Goal: Task Accomplishment & Management: Manage account settings

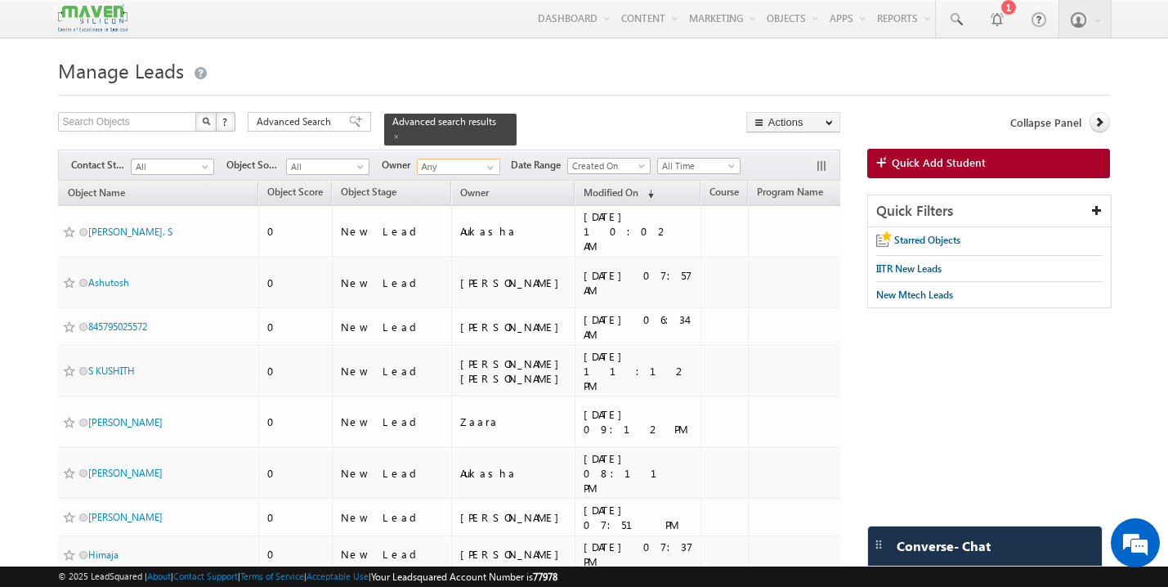
click at [475, 159] on input "Any" at bounding box center [458, 167] width 83 height 16
click at [470, 190] on span "[EMAIL_ADDRESS][DOMAIN_NAME]" at bounding box center [496, 196] width 147 height 12
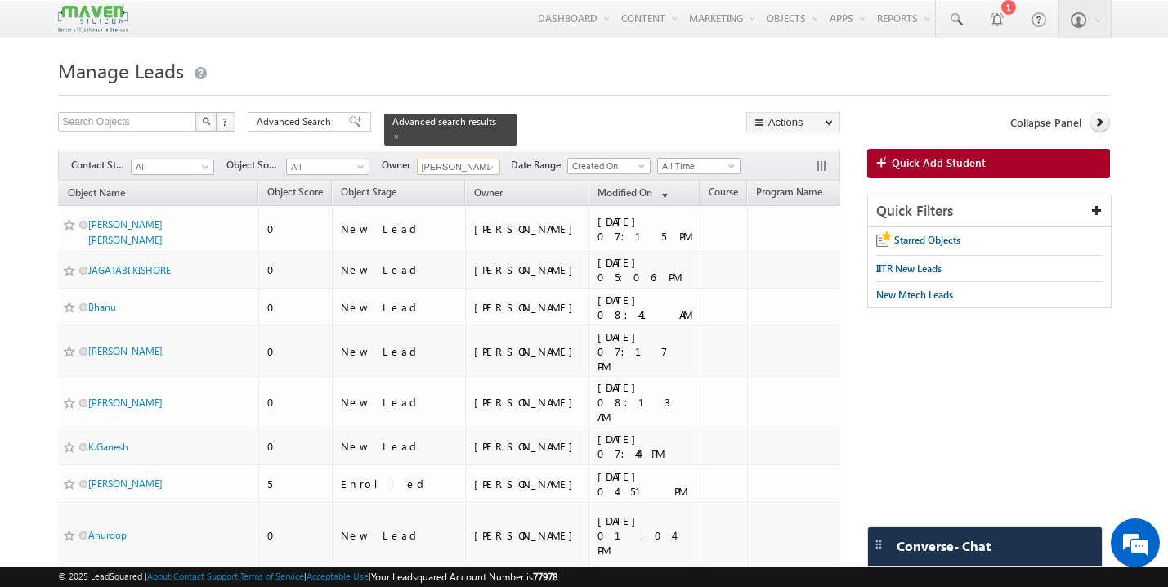
click at [464, 164] on input "[PERSON_NAME]" at bounding box center [458, 167] width 83 height 16
click at [458, 181] on link "[PERSON_NAME] Saini [EMAIL_ADDRESS][DOMAIN_NAME]" at bounding box center [499, 190] width 164 height 31
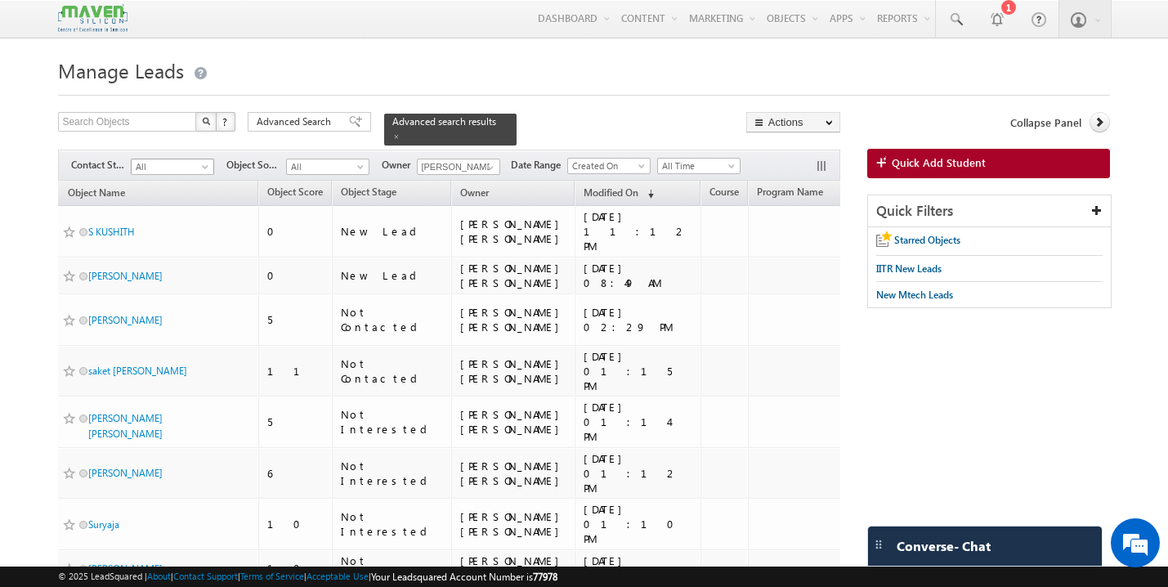
click at [185, 165] on span "All" at bounding box center [171, 166] width 78 height 15
click at [177, 197] on link "New Lead" at bounding box center [173, 192] width 83 height 15
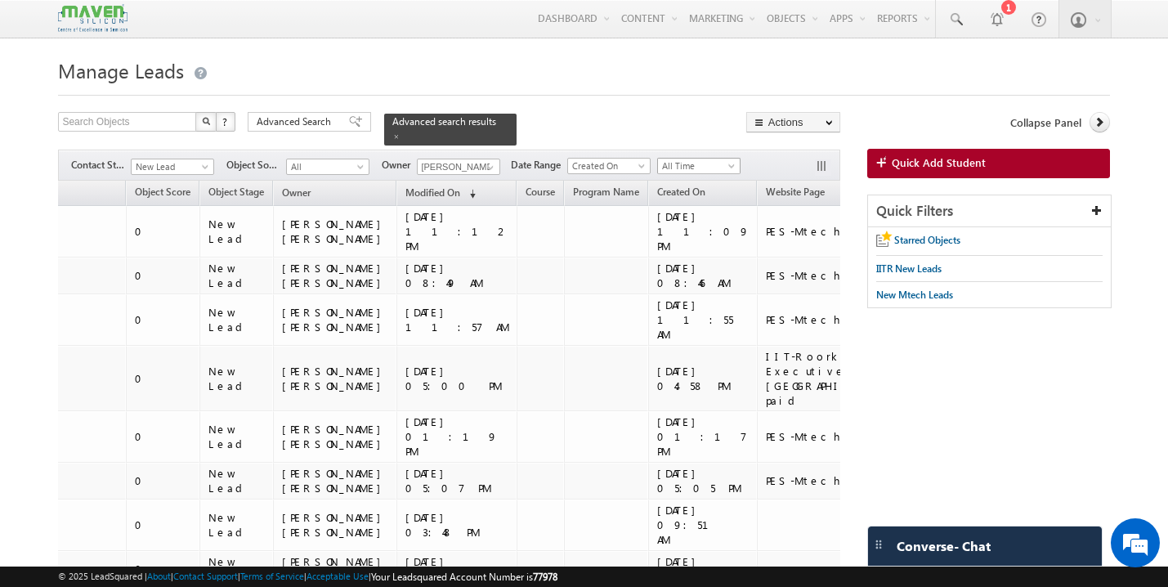
click at [719, 159] on span "All Time" at bounding box center [697, 166] width 78 height 15
click at [697, 295] on link "This Month" at bounding box center [702, 299] width 83 height 15
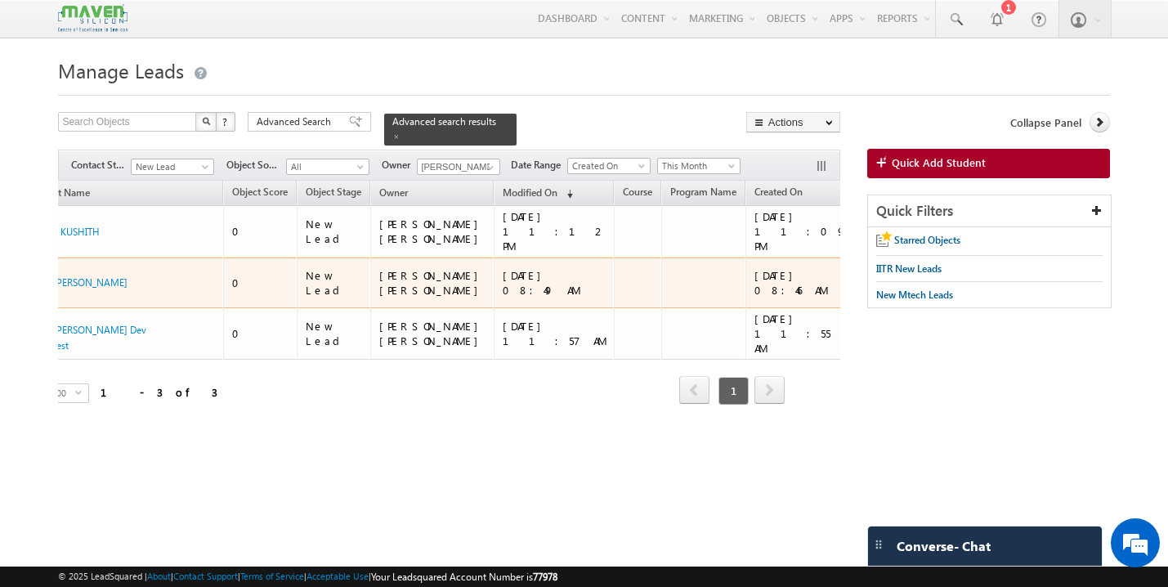
scroll to position [0, 59]
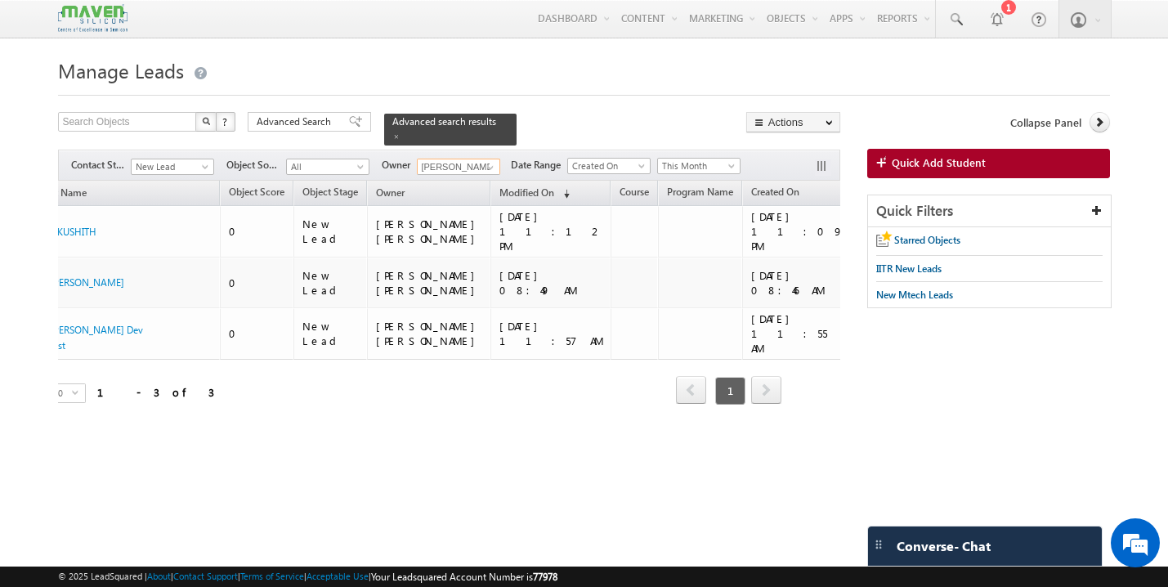
click at [464, 159] on input "[PERSON_NAME] [PERSON_NAME]" at bounding box center [458, 167] width 83 height 16
click at [473, 190] on span "[EMAIL_ADDRESS][DOMAIN_NAME]" at bounding box center [496, 196] width 147 height 12
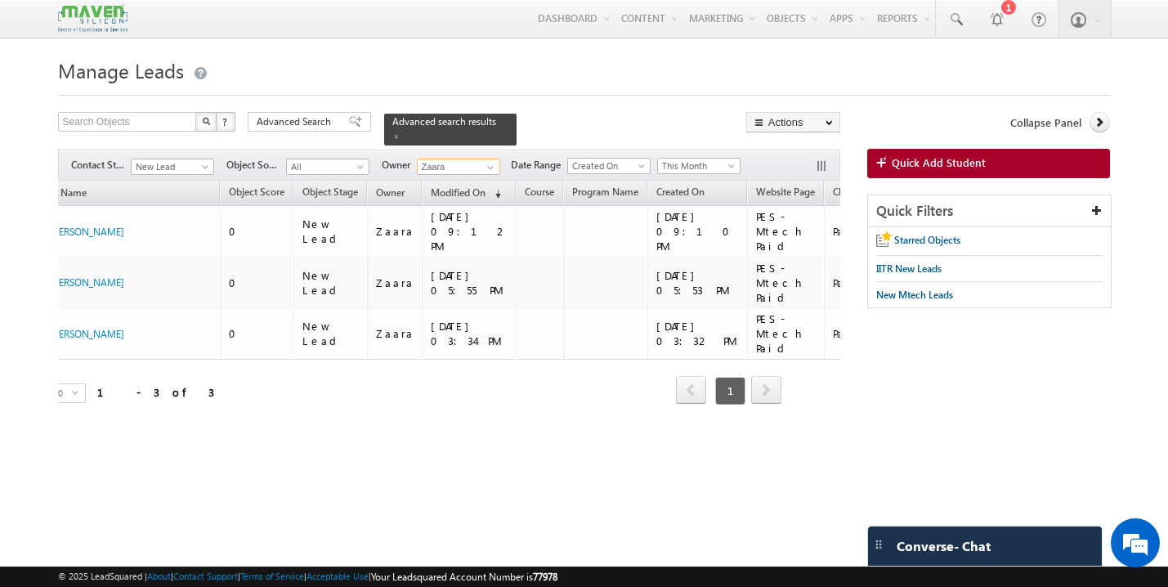
click at [451, 159] on input "Zaara" at bounding box center [458, 167] width 83 height 16
click at [464, 190] on span "[EMAIL_ADDRESS][DOMAIN_NAME]" at bounding box center [496, 196] width 147 height 12
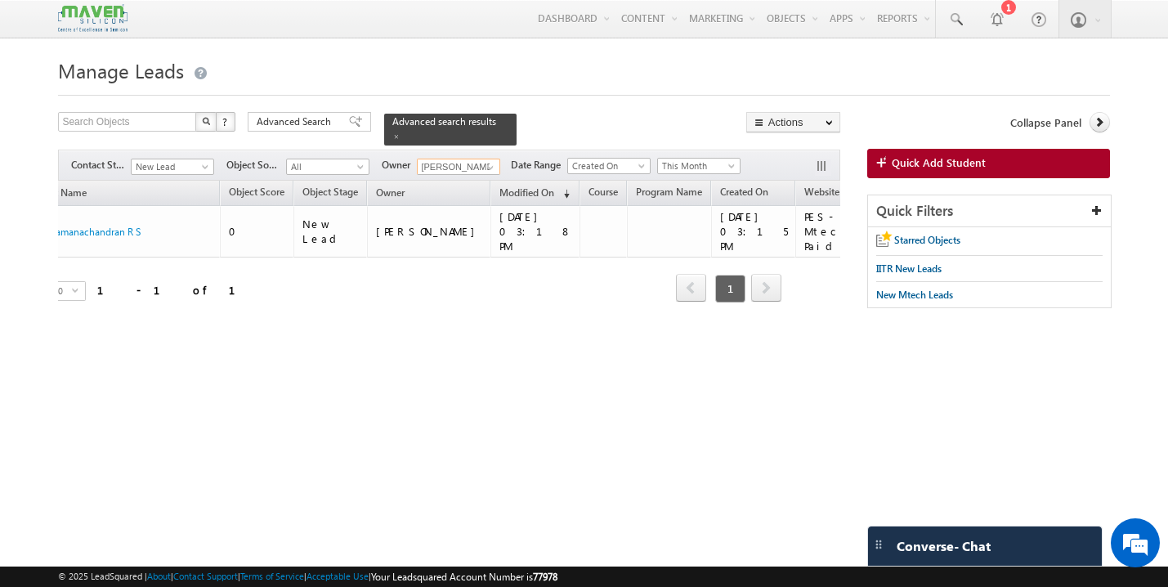
click at [454, 159] on input "[PERSON_NAME]" at bounding box center [458, 167] width 83 height 16
click at [460, 178] on link "[PERSON_NAME] [EMAIL_ADDRESS][DOMAIN_NAME]" at bounding box center [499, 190] width 164 height 31
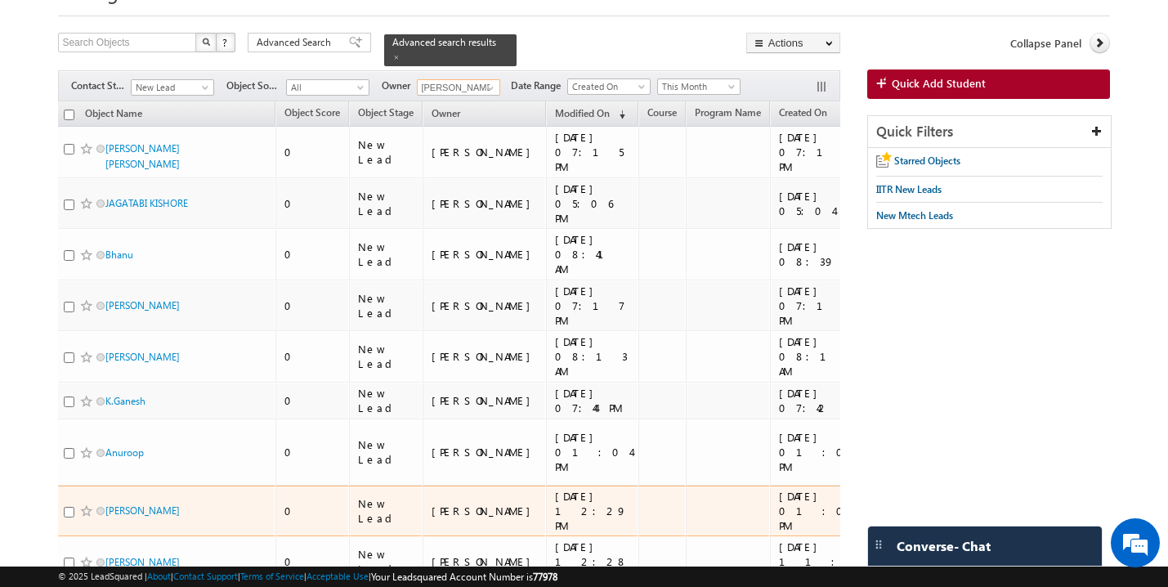
scroll to position [70, 0]
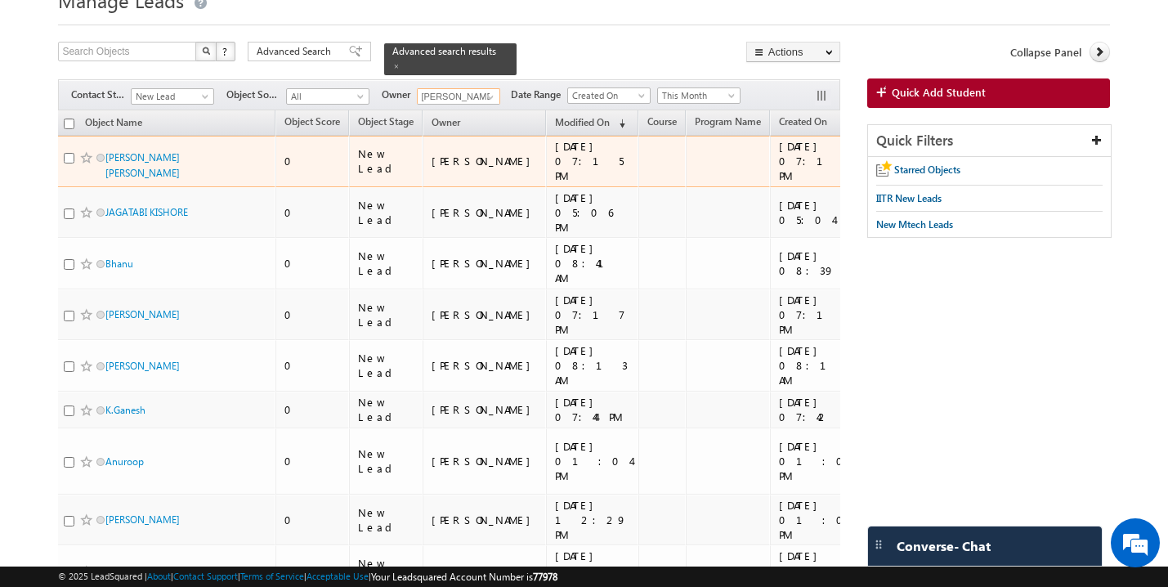
type input "[PERSON_NAME]"
click at [69, 153] on input "checkbox" at bounding box center [69, 158] width 11 height 11
checkbox input "true"
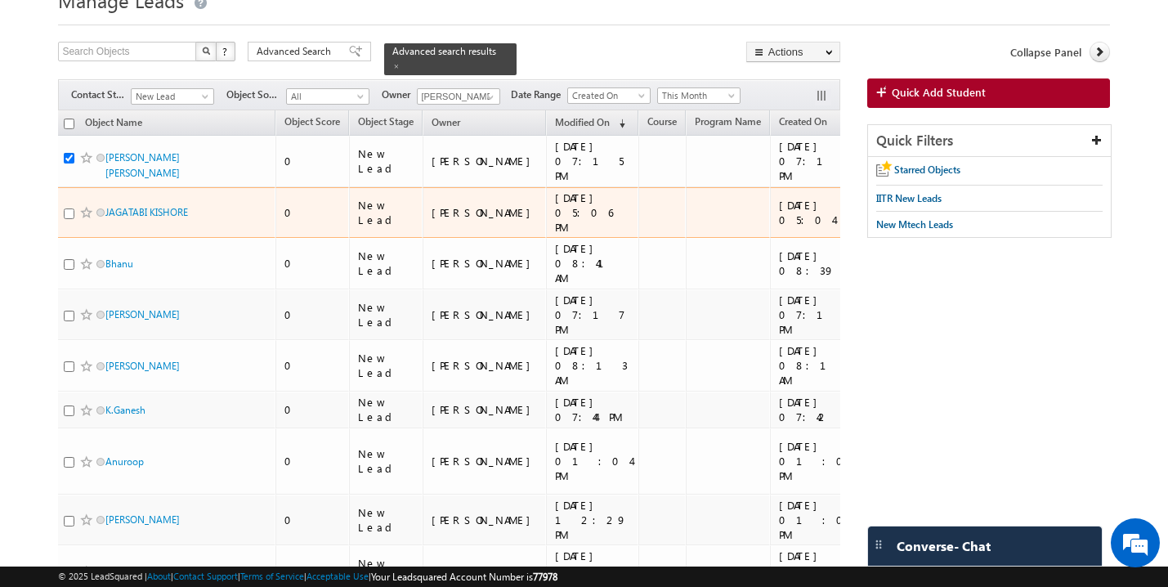
click at [69, 208] on input "checkbox" at bounding box center [69, 213] width 11 height 11
checkbox input "true"
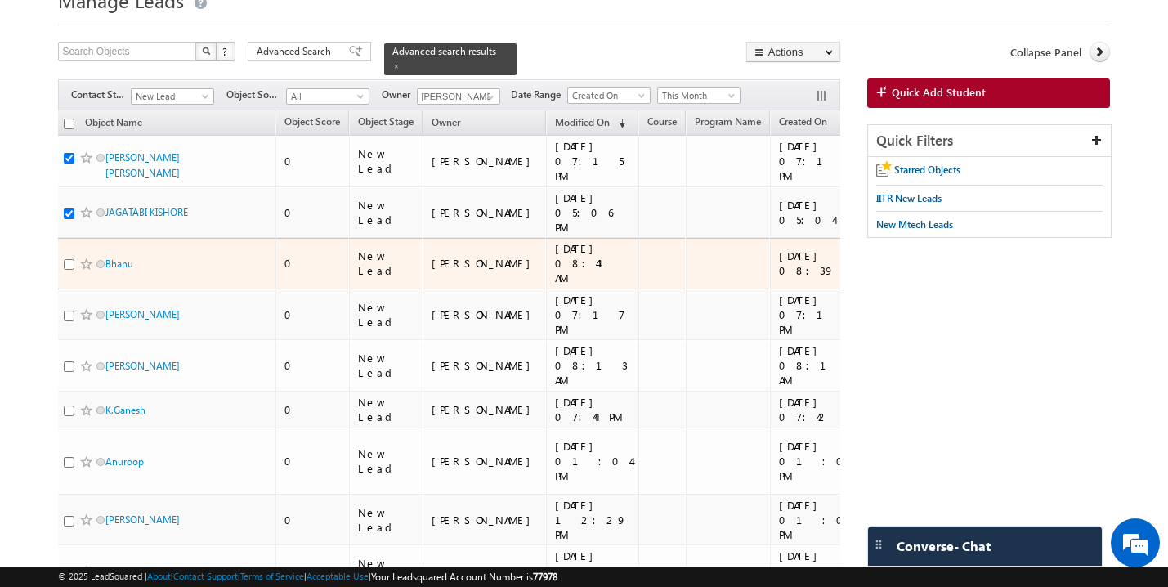
click at [67, 259] on input "checkbox" at bounding box center [69, 264] width 11 height 11
checkbox input "true"
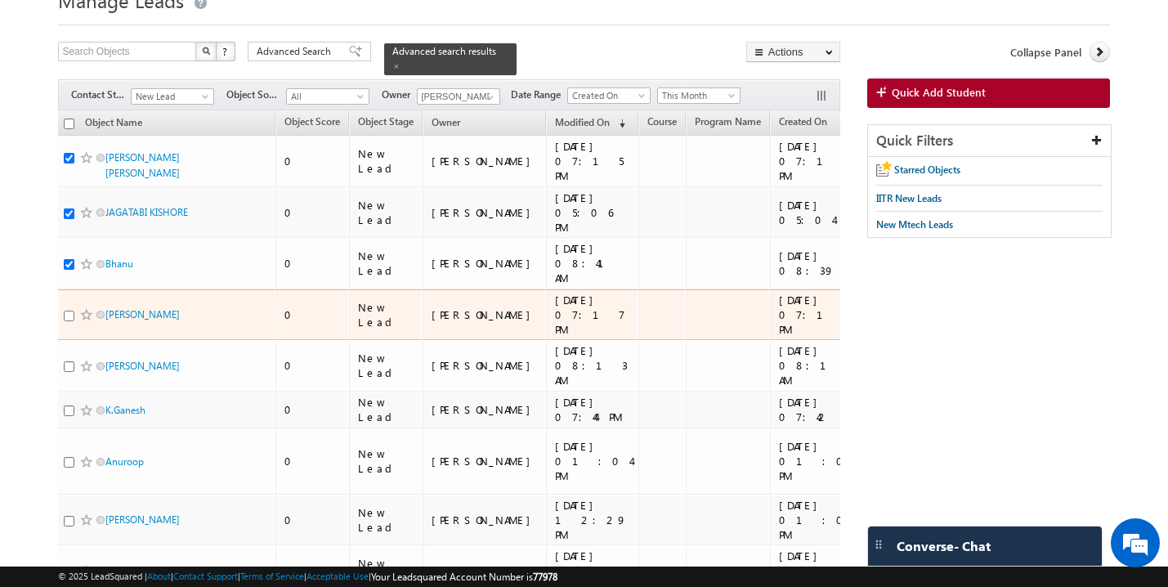
click at [68, 311] on input "checkbox" at bounding box center [69, 316] width 11 height 11
checkbox input "true"
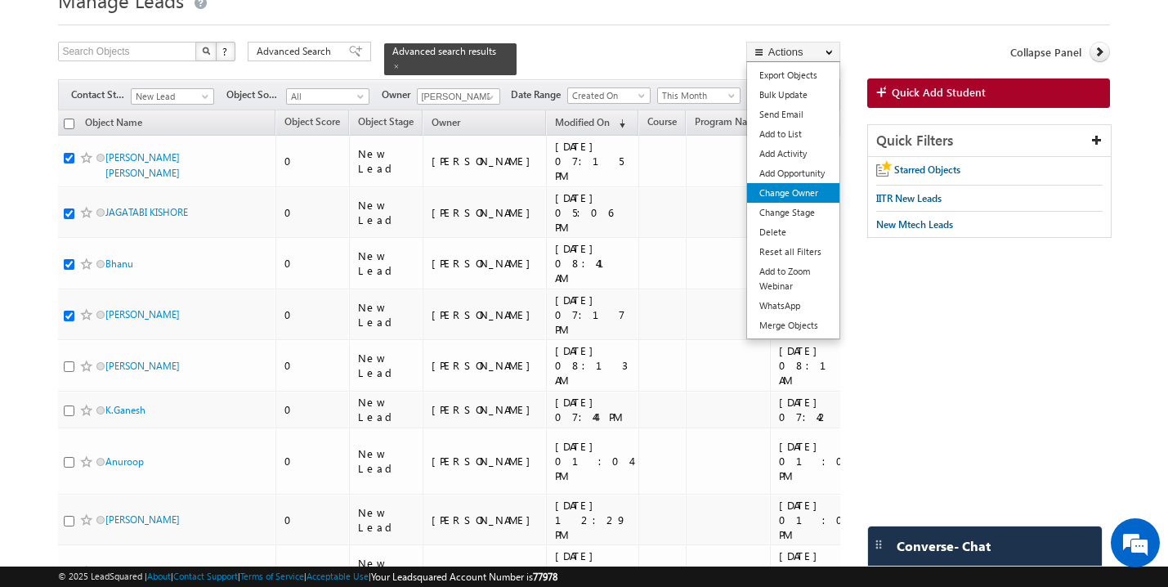
click at [800, 194] on link "Change Owner" at bounding box center [793, 193] width 92 height 20
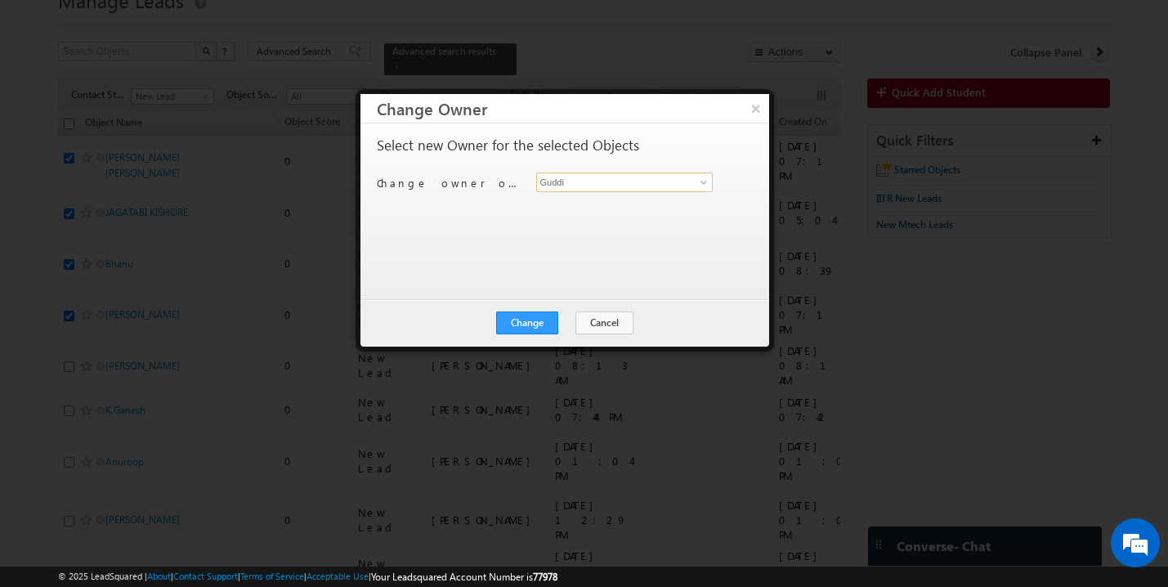
click at [623, 188] on input "Guddi" at bounding box center [624, 182] width 177 height 20
click at [610, 211] on span "[EMAIL_ADDRESS][DOMAIN_NAME]" at bounding box center [616, 214] width 147 height 12
type input "[PERSON_NAME]"
click at [526, 327] on button "Change" at bounding box center [527, 322] width 62 height 23
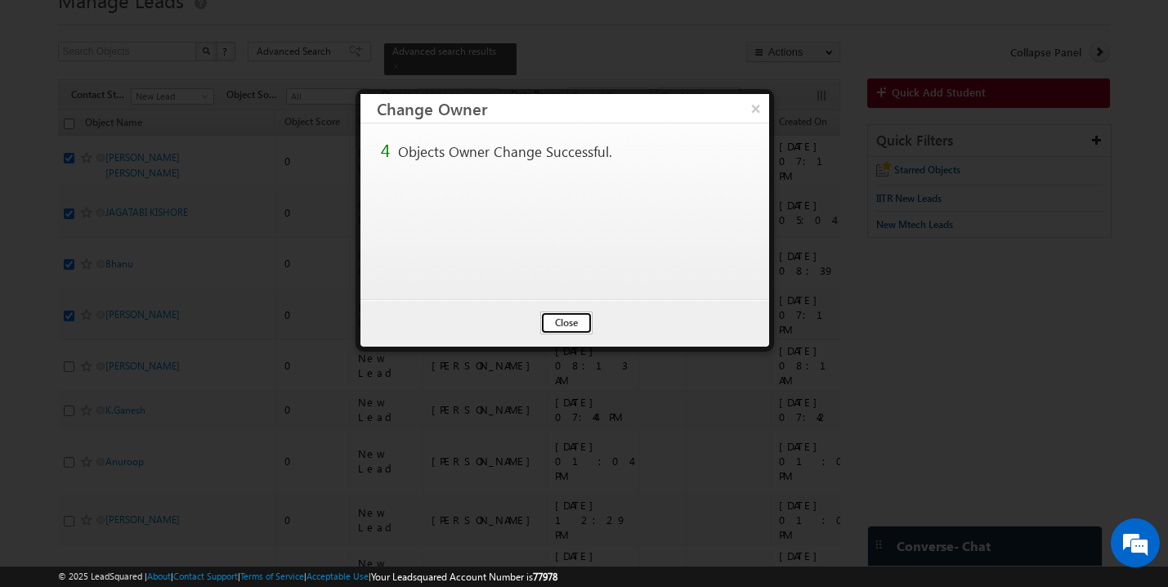
click at [571, 325] on button "Close" at bounding box center [566, 322] width 52 height 23
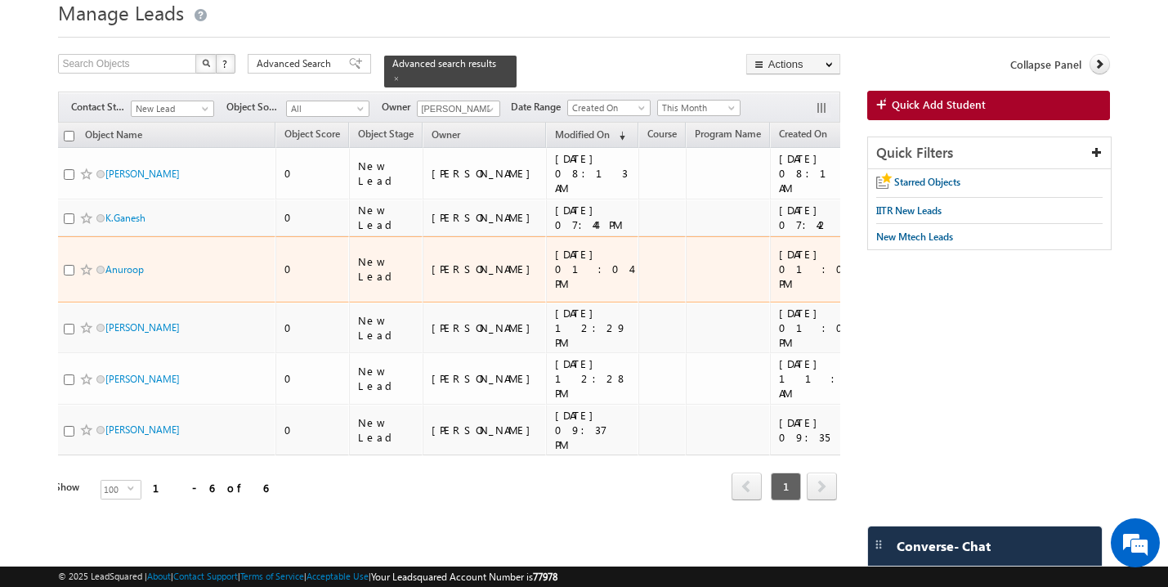
scroll to position [0, 0]
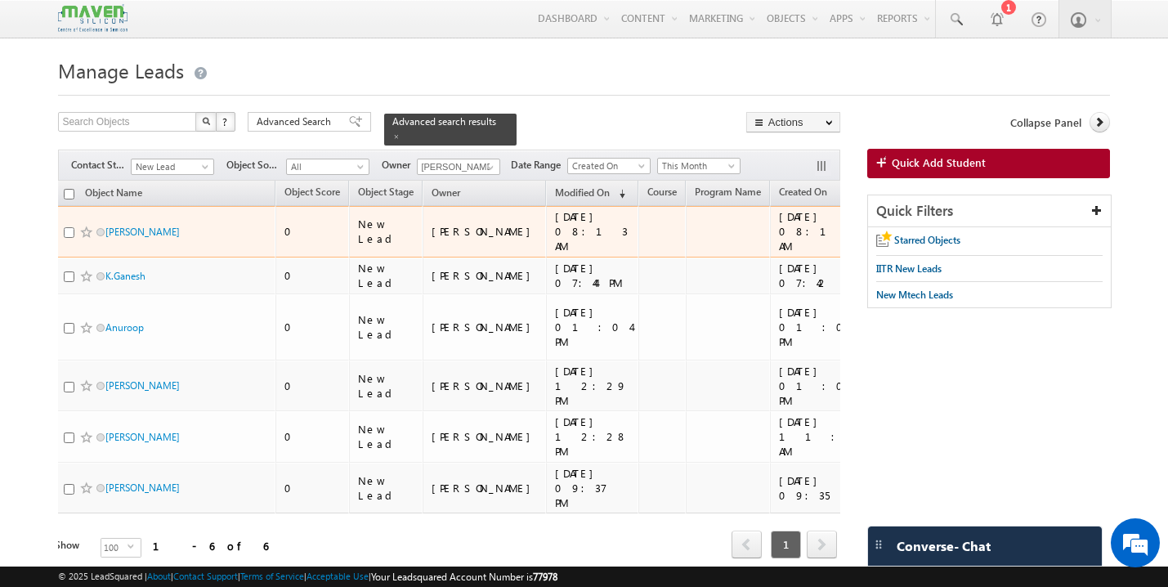
click at [69, 227] on input "checkbox" at bounding box center [69, 232] width 11 height 11
checkbox input "true"
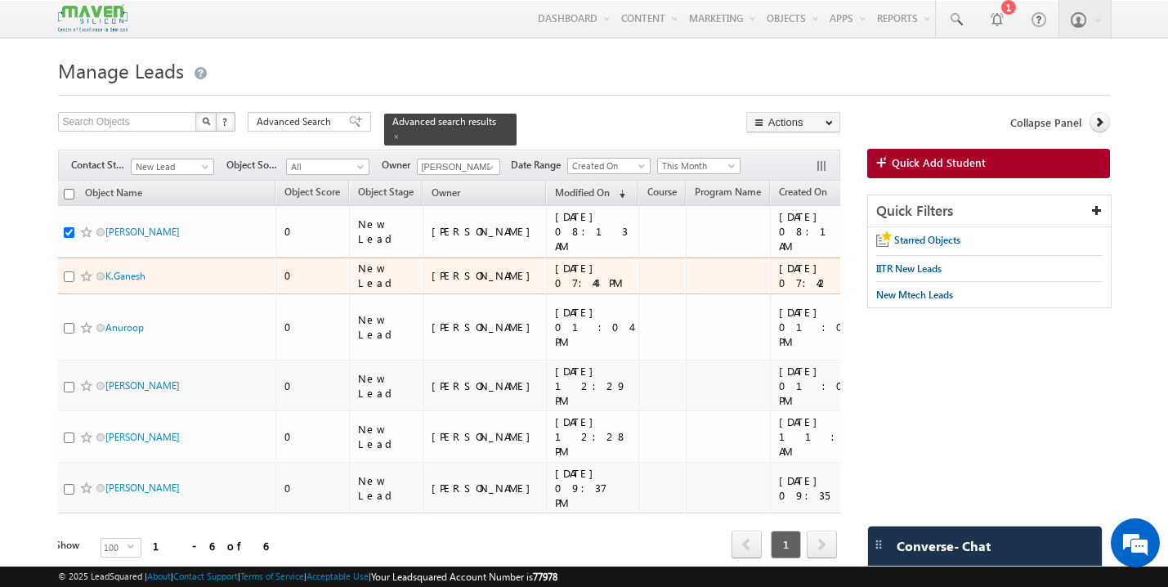
click at [68, 271] on input "checkbox" at bounding box center [69, 276] width 11 height 11
checkbox input "true"
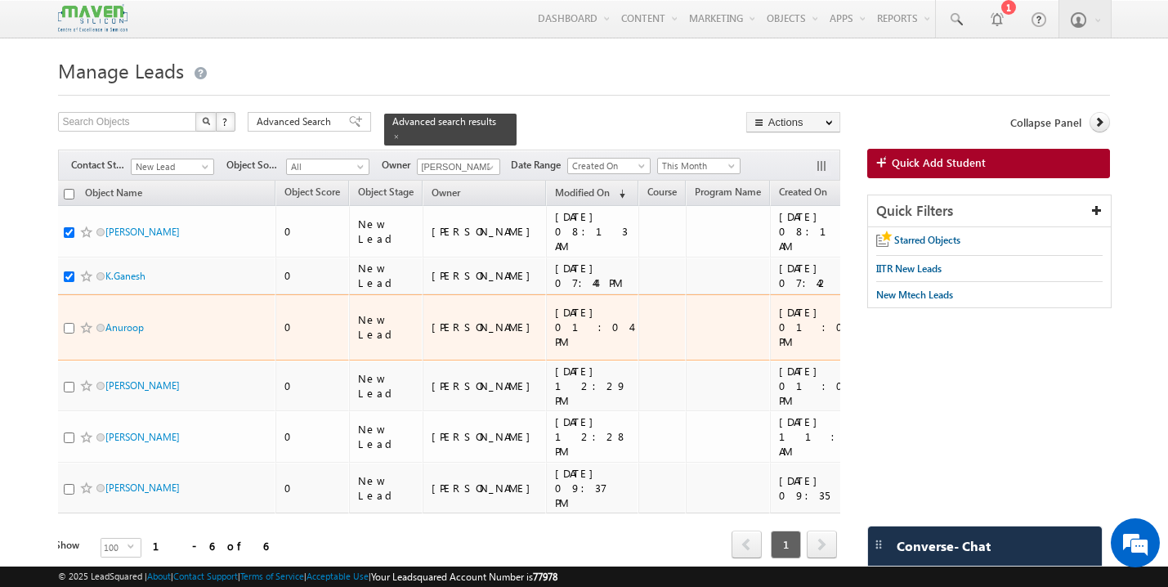
click at [67, 323] on input "checkbox" at bounding box center [69, 328] width 11 height 11
checkbox input "true"
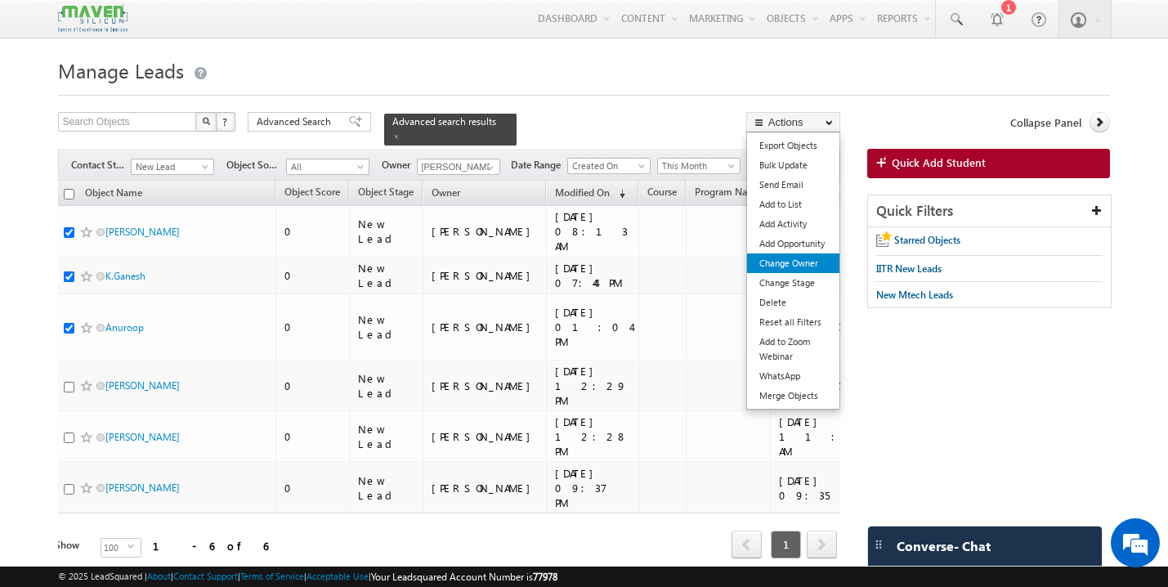
click at [807, 259] on link "Change Owner" at bounding box center [793, 263] width 92 height 20
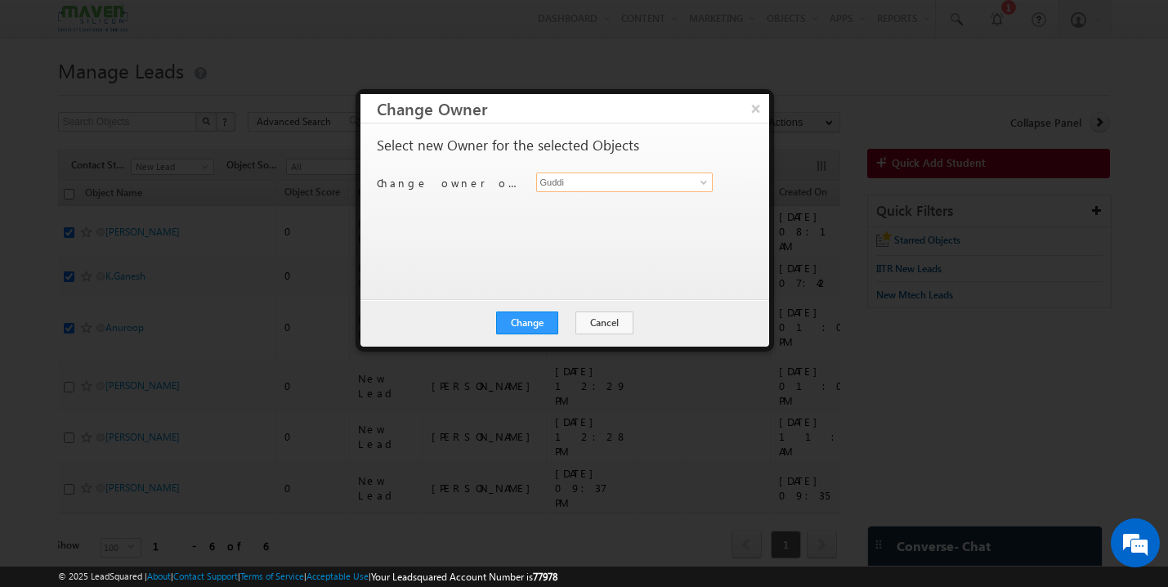
click at [603, 181] on input "Guddi" at bounding box center [624, 182] width 177 height 20
click at [577, 201] on link "[PERSON_NAME] Saini [EMAIL_ADDRESS][DOMAIN_NAME]" at bounding box center [624, 207] width 177 height 31
type input "[PERSON_NAME] [PERSON_NAME]"
click at [535, 318] on button "Change" at bounding box center [527, 322] width 62 height 23
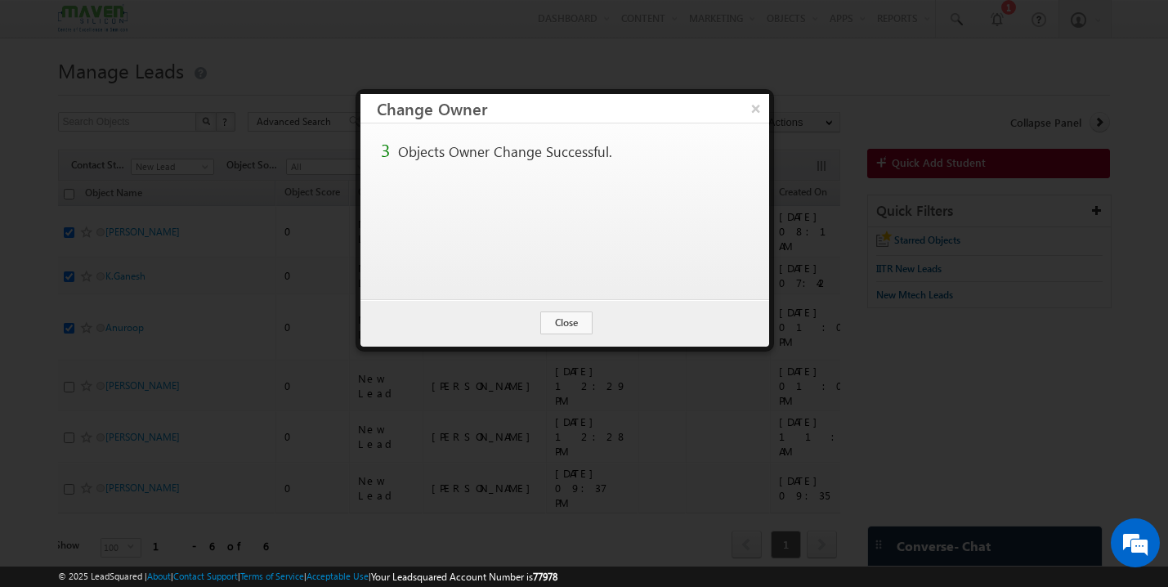
click at [577, 310] on div "Change Cancel Close" at bounding box center [565, 322] width 409 height 47
click at [573, 323] on button "Close" at bounding box center [566, 322] width 52 height 23
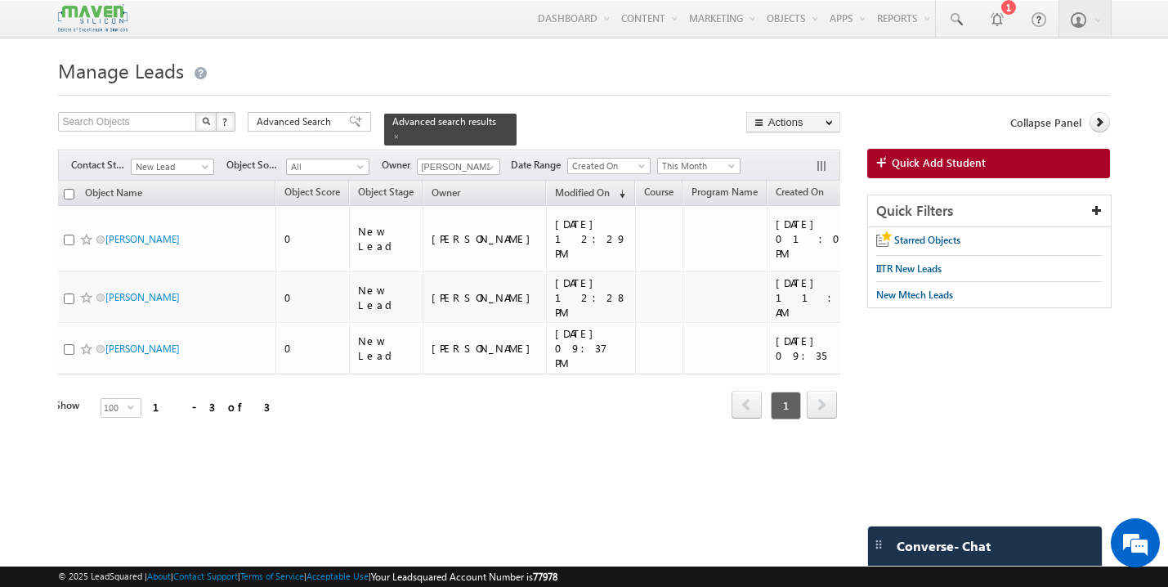
click at [68, 190] on input "checkbox" at bounding box center [69, 194] width 11 height 11
checkbox input "true"
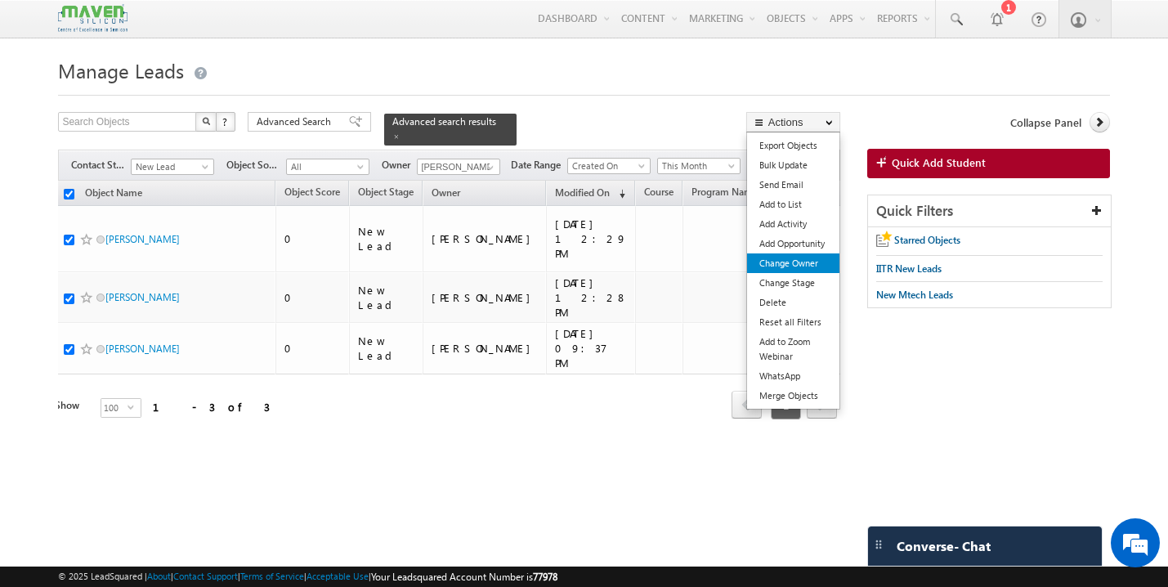
click at [808, 260] on link "Change Owner" at bounding box center [793, 263] width 92 height 20
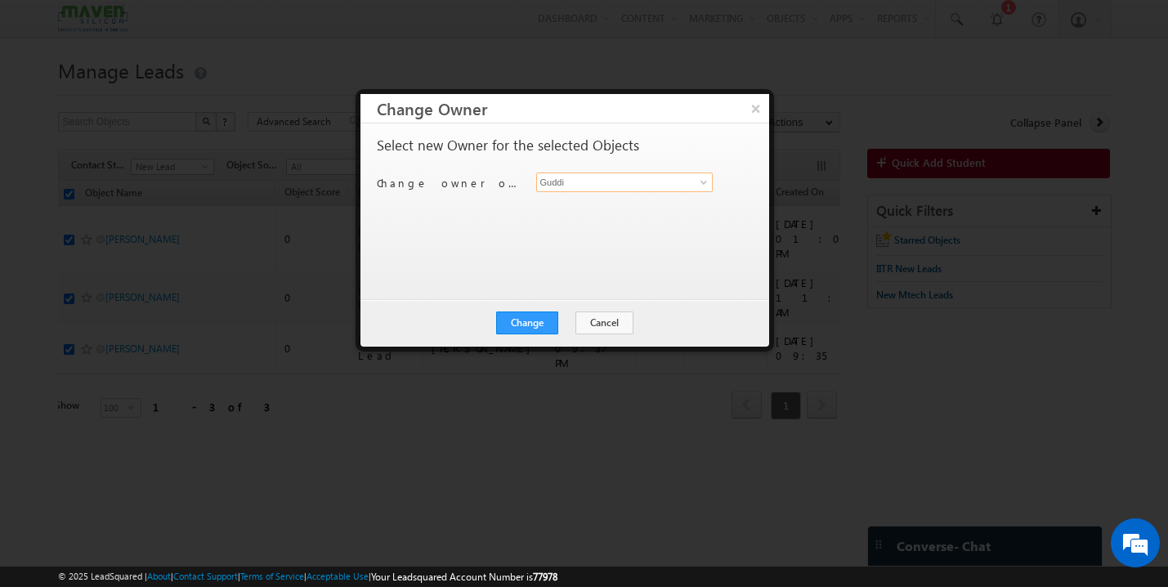
click at [642, 181] on input "Guddi" at bounding box center [624, 182] width 177 height 20
click at [612, 314] on button "Cancel" at bounding box center [605, 322] width 58 height 23
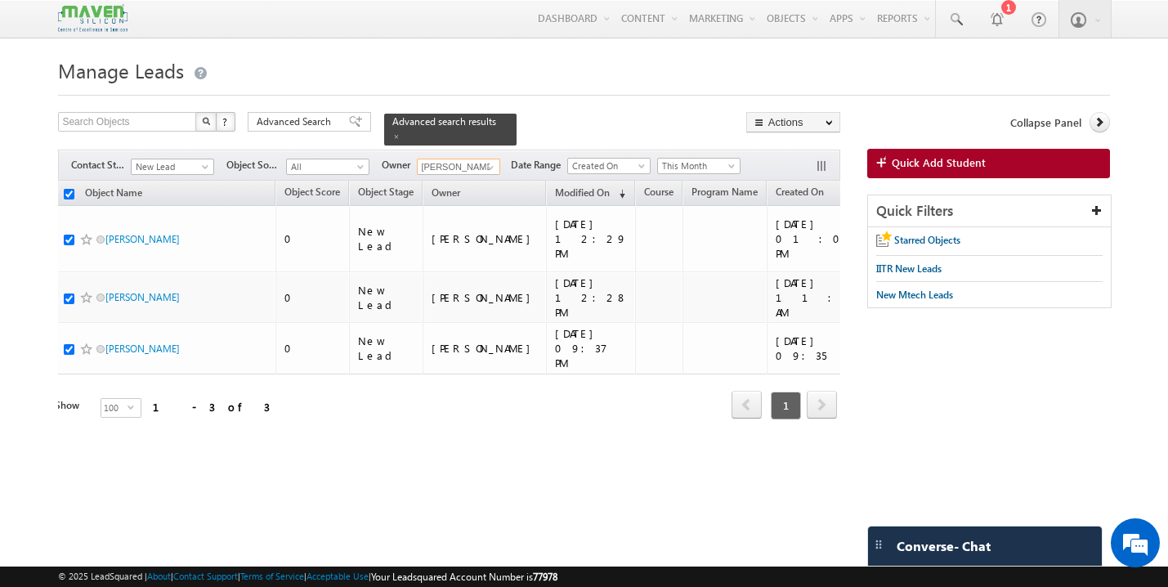
click at [468, 159] on input "[PERSON_NAME]" at bounding box center [458, 167] width 83 height 16
click at [463, 177] on link "[PERSON_NAME] [EMAIL_ADDRESS][DOMAIN_NAME]" at bounding box center [499, 190] width 164 height 31
type input "[PERSON_NAME]"
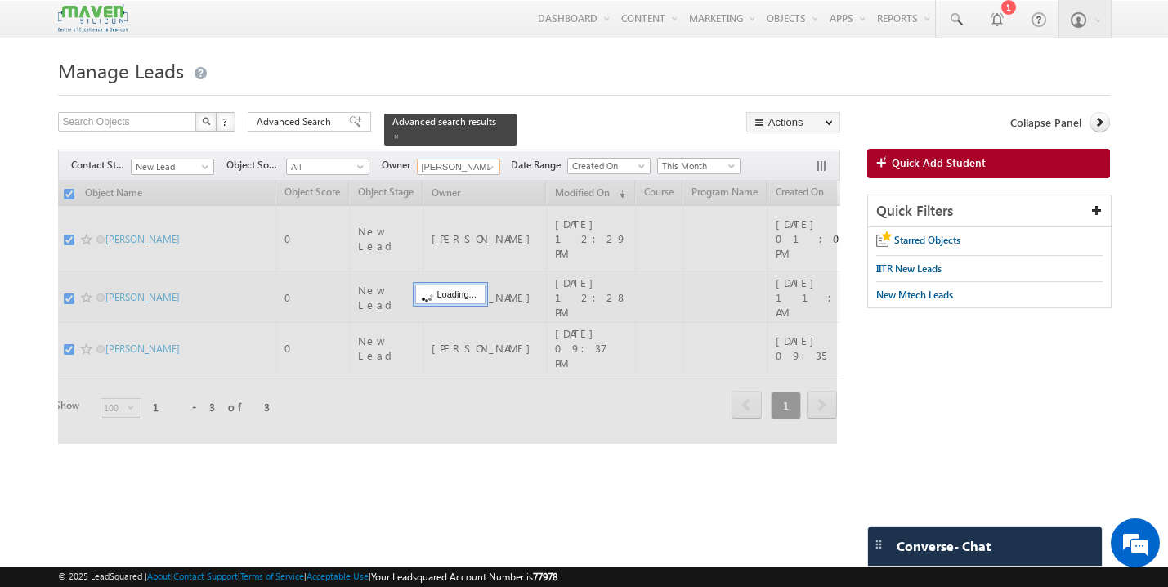
checkbox input "false"
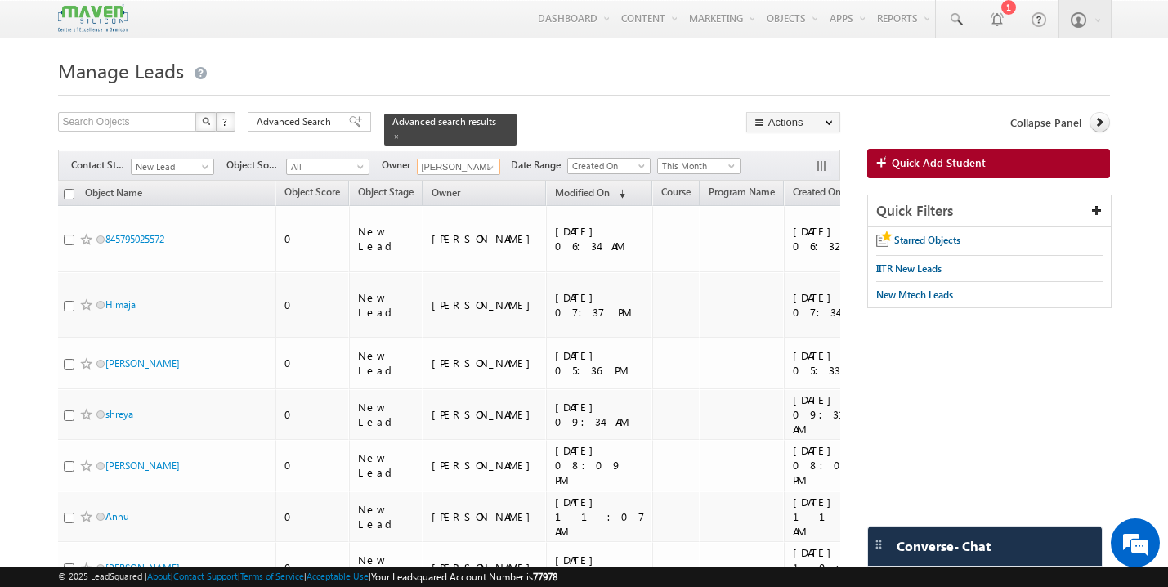
click at [463, 159] on input "[PERSON_NAME]" at bounding box center [458, 167] width 83 height 16
click at [442, 180] on link "Aukasha [EMAIL_ADDRESS][DOMAIN_NAME]" at bounding box center [499, 190] width 164 height 31
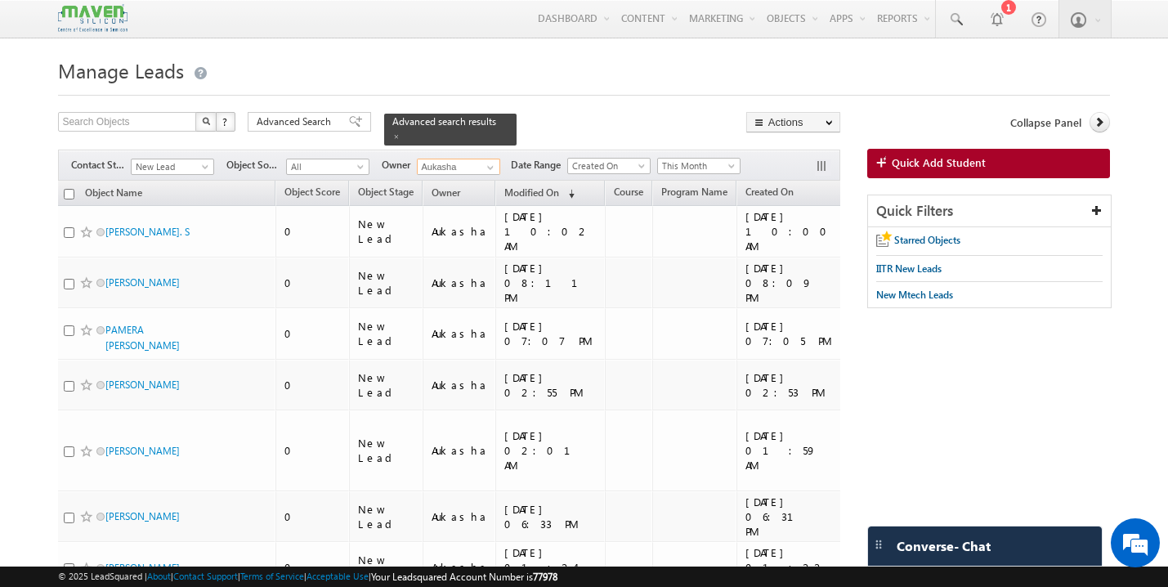
click at [454, 159] on input "Aukasha" at bounding box center [458, 167] width 83 height 16
click at [453, 190] on span "[EMAIL_ADDRESS][DOMAIN_NAME]" at bounding box center [496, 196] width 147 height 12
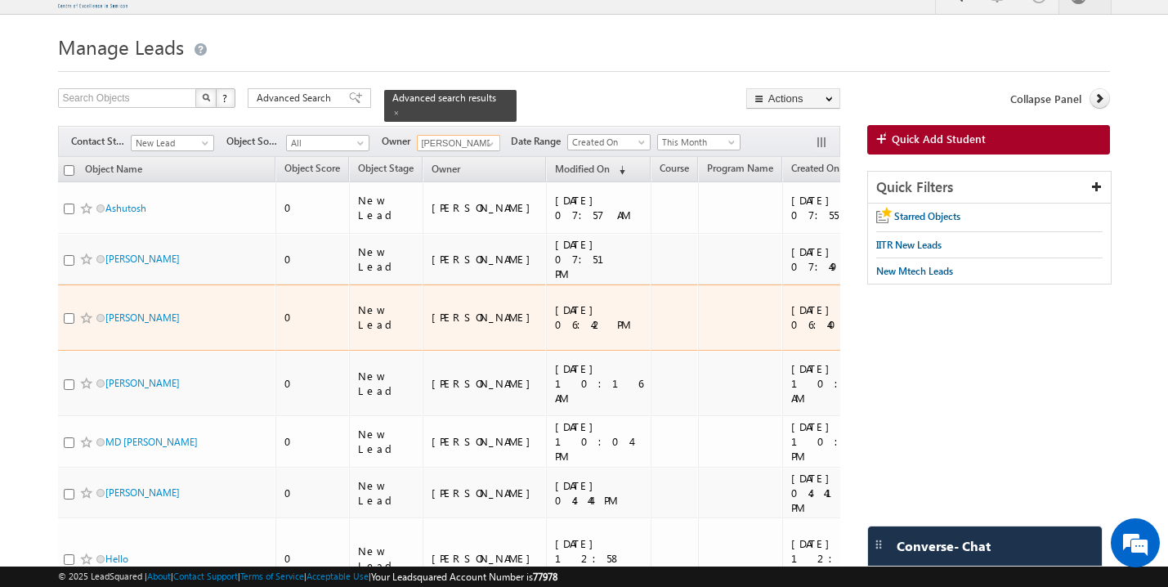
scroll to position [18, 0]
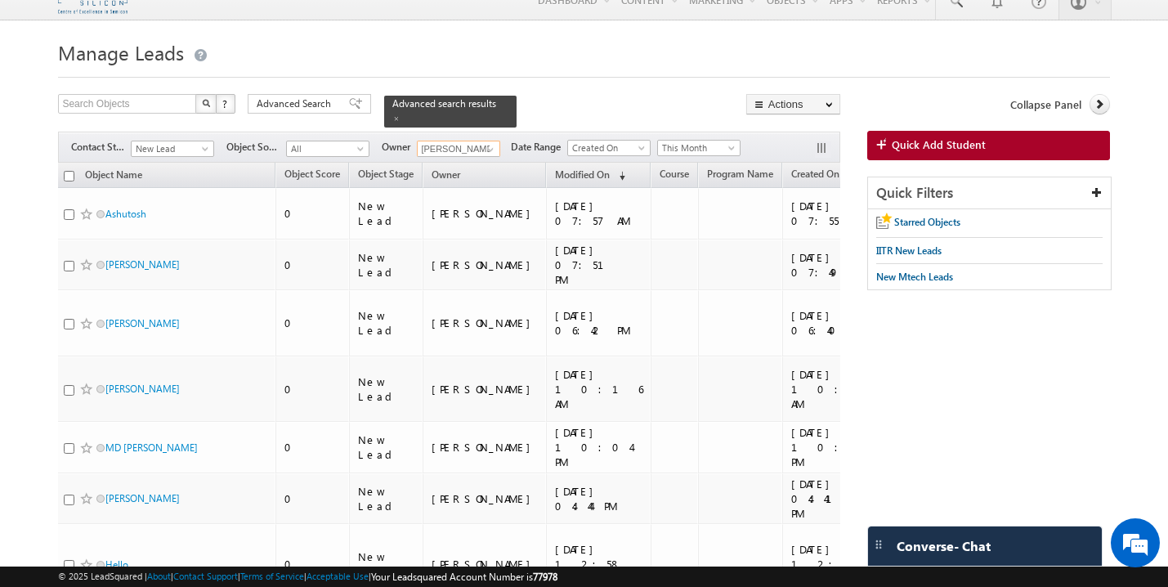
click at [461, 141] on input "[PERSON_NAME]" at bounding box center [458, 149] width 83 height 16
click at [462, 172] on span "[EMAIL_ADDRESS][DOMAIN_NAME]" at bounding box center [496, 178] width 147 height 12
type input "[PERSON_NAME]"
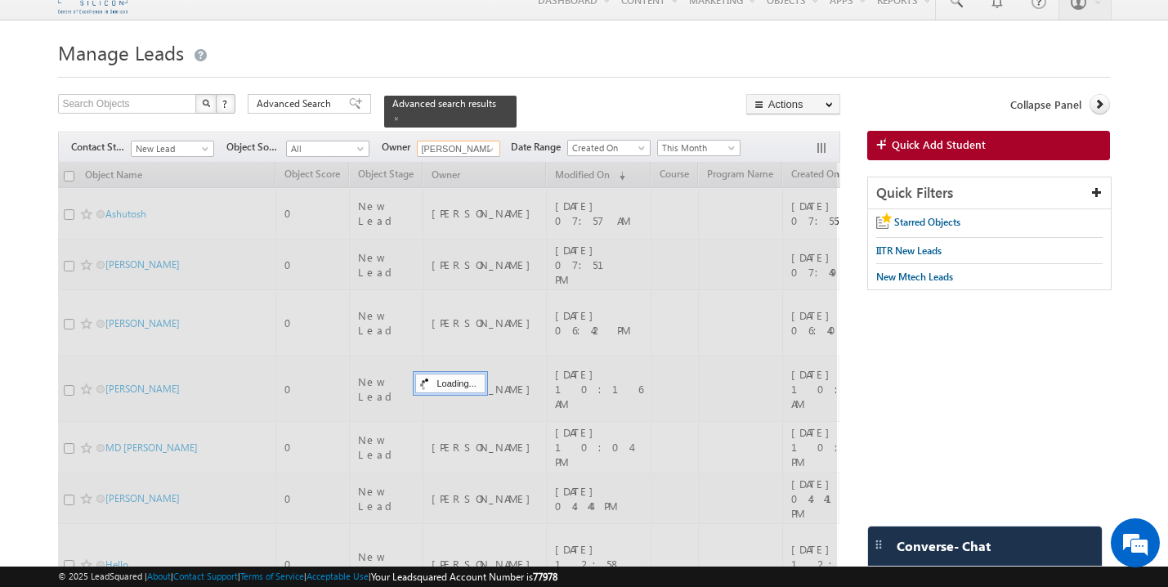
scroll to position [0, 0]
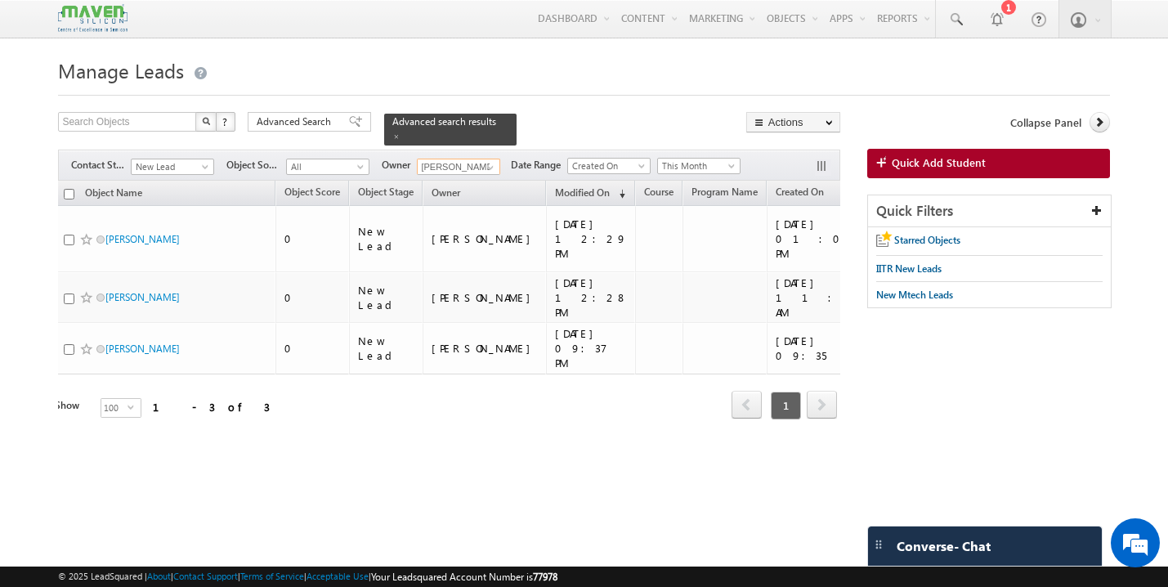
click at [68, 189] on input "checkbox" at bounding box center [69, 194] width 11 height 11
checkbox input "true"
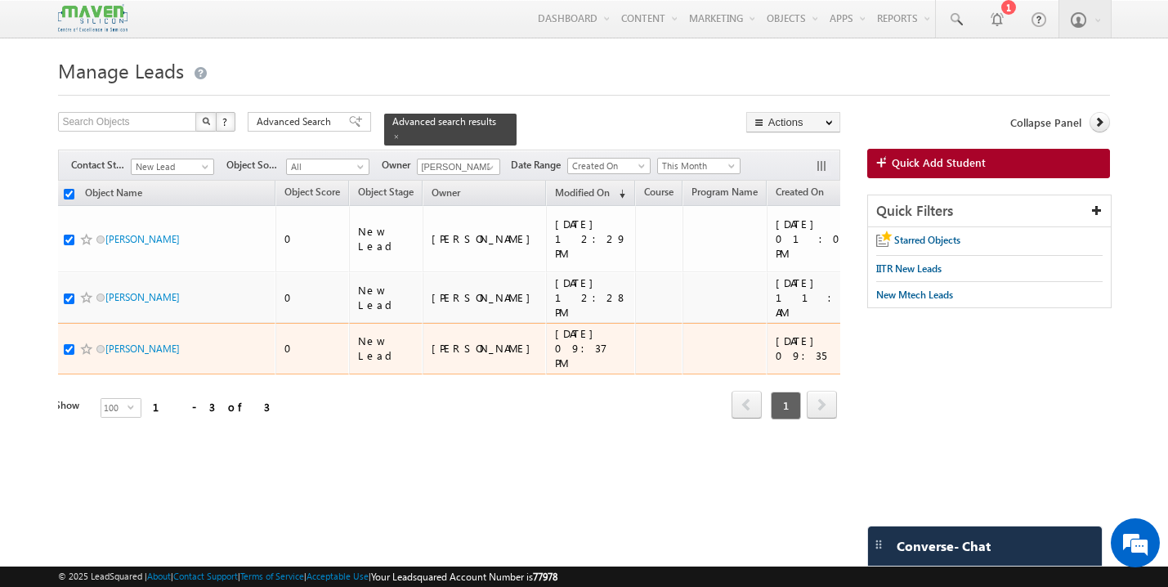
click at [67, 344] on input "checkbox" at bounding box center [69, 349] width 11 height 11
checkbox input "false"
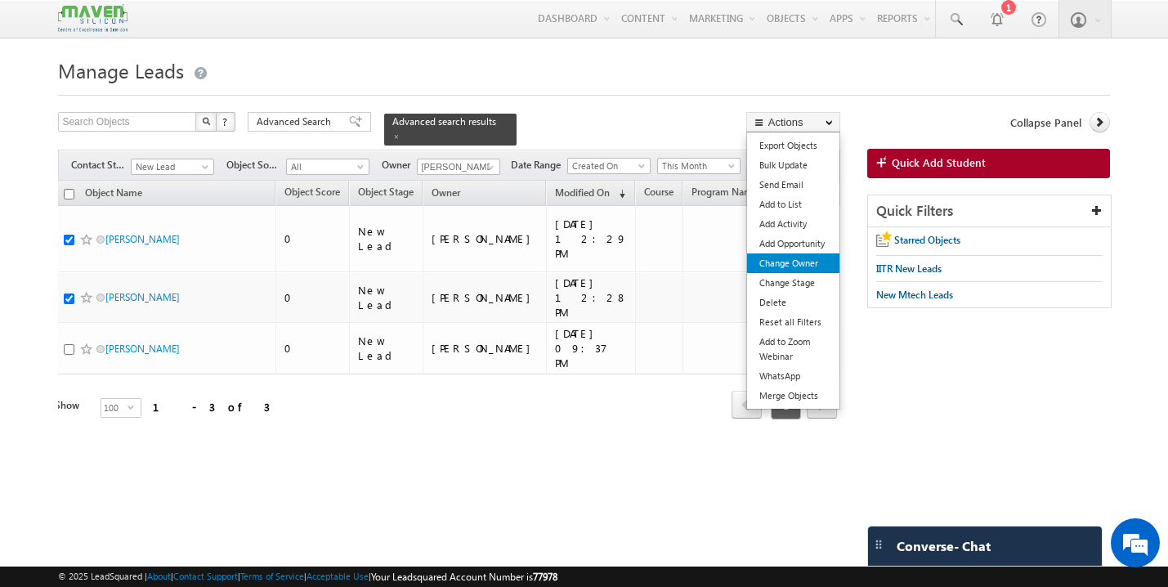
click at [803, 262] on link "Change Owner" at bounding box center [793, 263] width 92 height 20
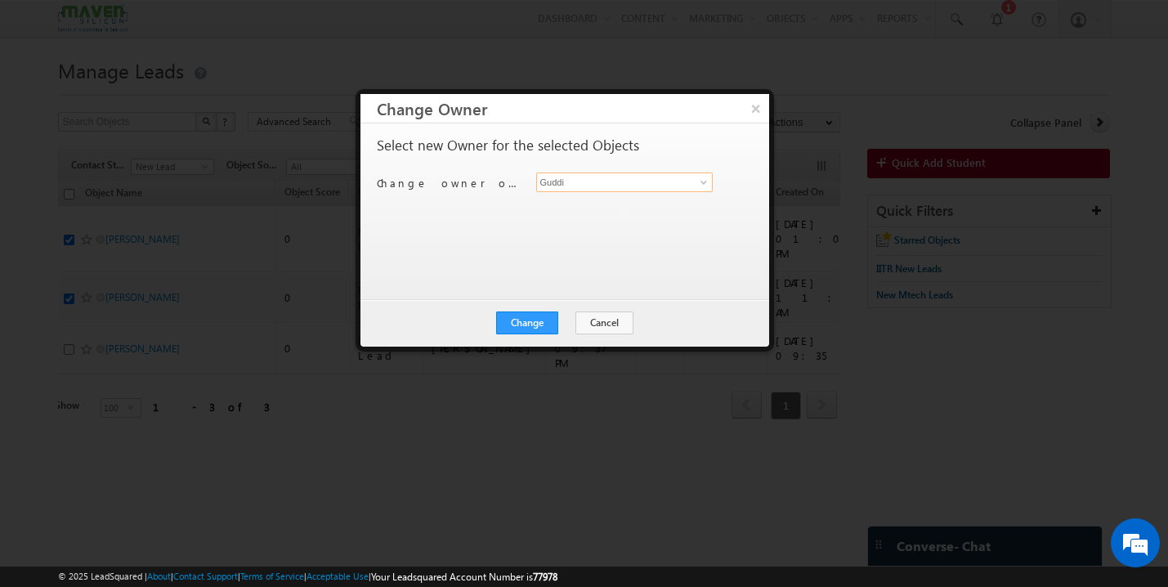
click at [598, 182] on input "Guddi" at bounding box center [624, 182] width 177 height 20
click at [596, 201] on link "[PERSON_NAME] Saini [EMAIL_ADDRESS][DOMAIN_NAME]" at bounding box center [624, 207] width 177 height 31
type input "[PERSON_NAME] [PERSON_NAME]"
click at [531, 320] on button "Change" at bounding box center [527, 322] width 62 height 23
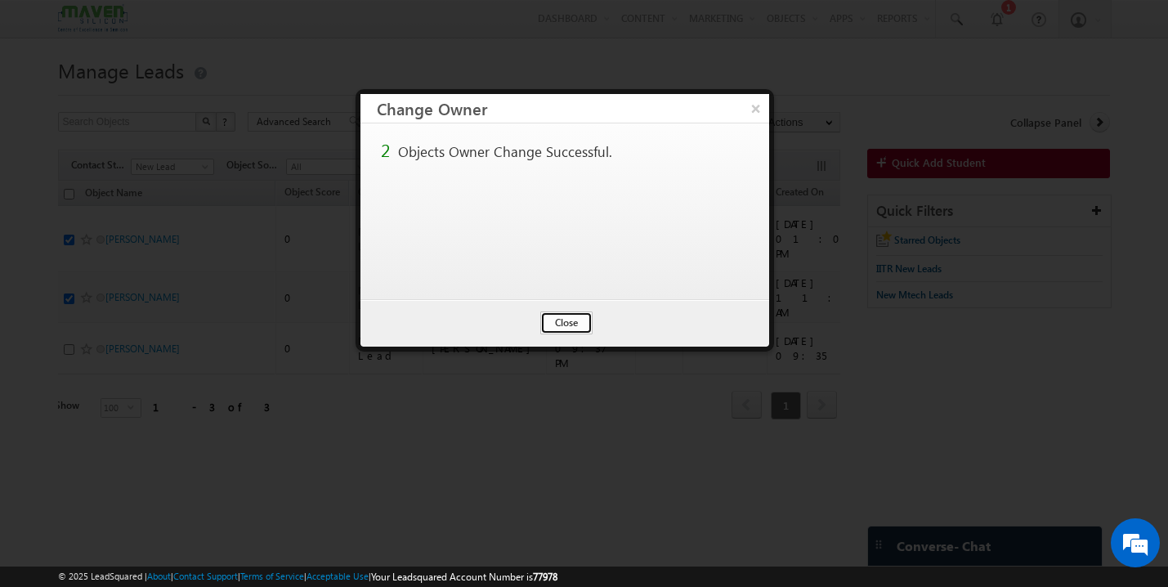
click at [565, 323] on button "Close" at bounding box center [566, 322] width 52 height 23
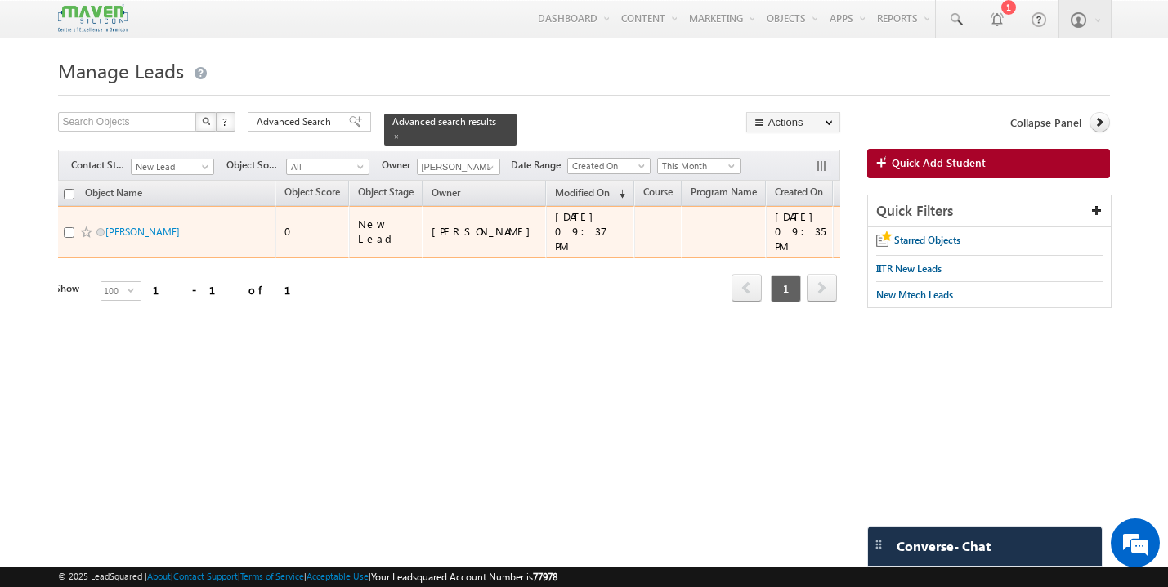
click at [65, 227] on input "checkbox" at bounding box center [69, 232] width 11 height 11
checkbox input "true"
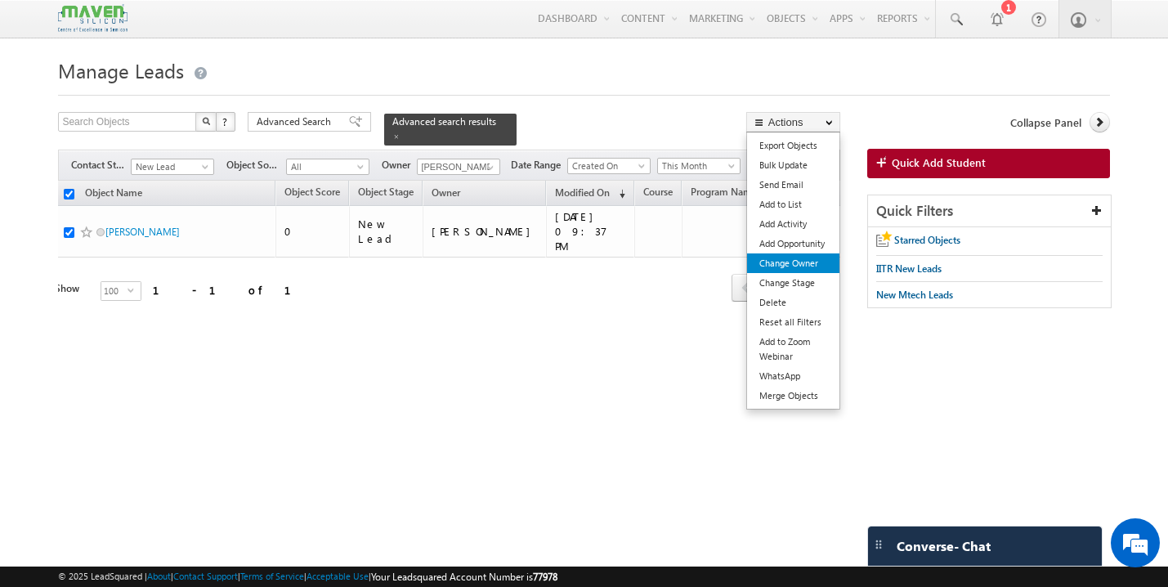
click at [802, 264] on link "Change Owner" at bounding box center [793, 263] width 92 height 20
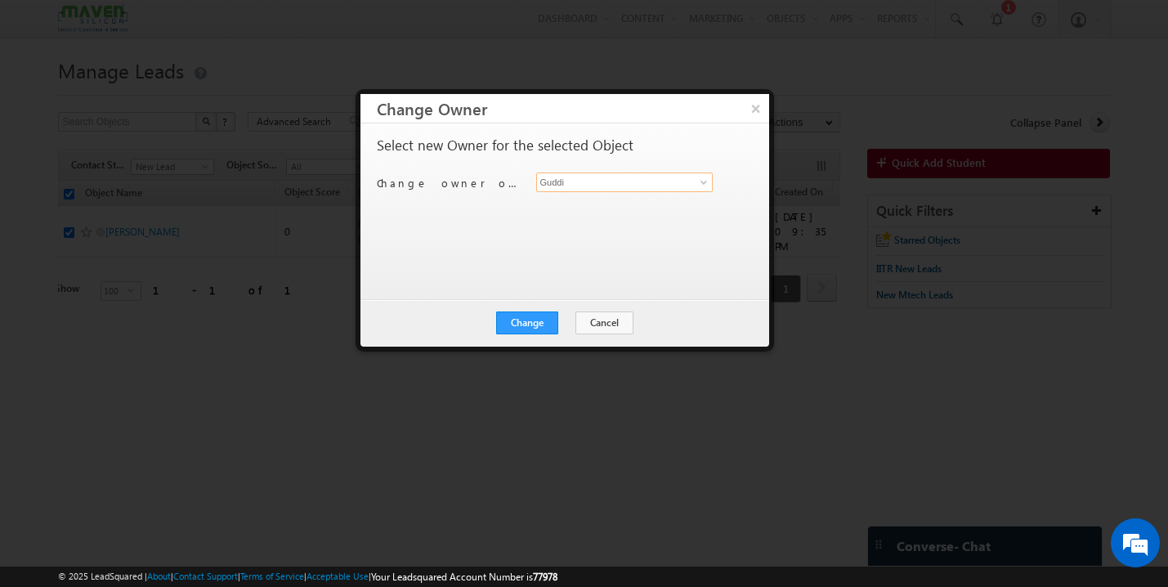
click at [586, 181] on input "Guddi" at bounding box center [624, 182] width 177 height 20
click at [583, 208] on span "[EMAIL_ADDRESS][DOMAIN_NAME]" at bounding box center [616, 214] width 147 height 12
type input "[PERSON_NAME]"
click at [541, 324] on button "Change" at bounding box center [527, 322] width 62 height 23
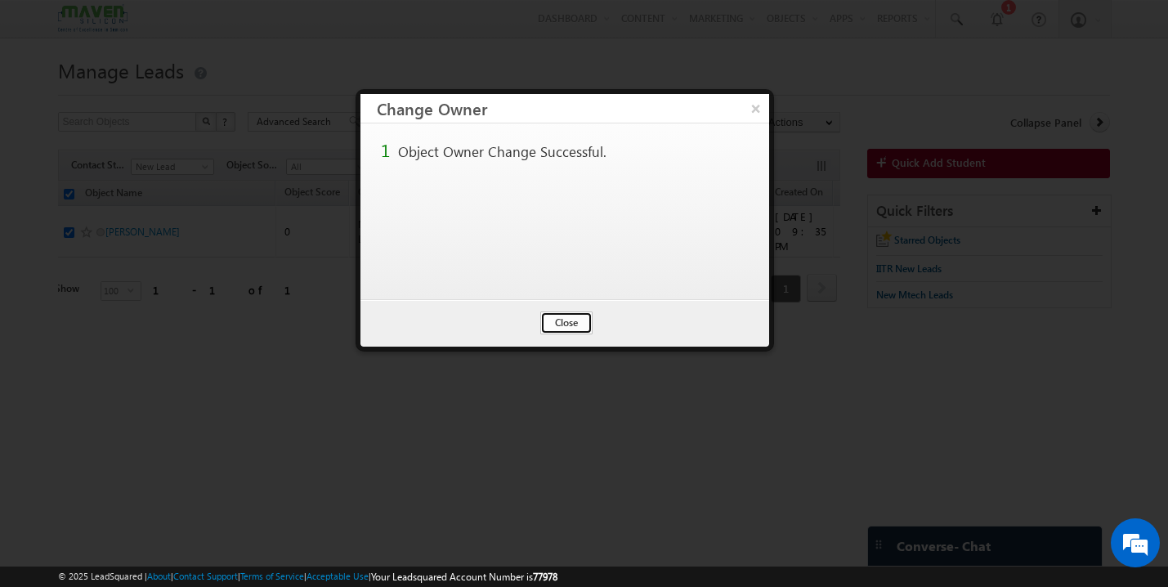
click at [571, 330] on button "Close" at bounding box center [566, 322] width 52 height 23
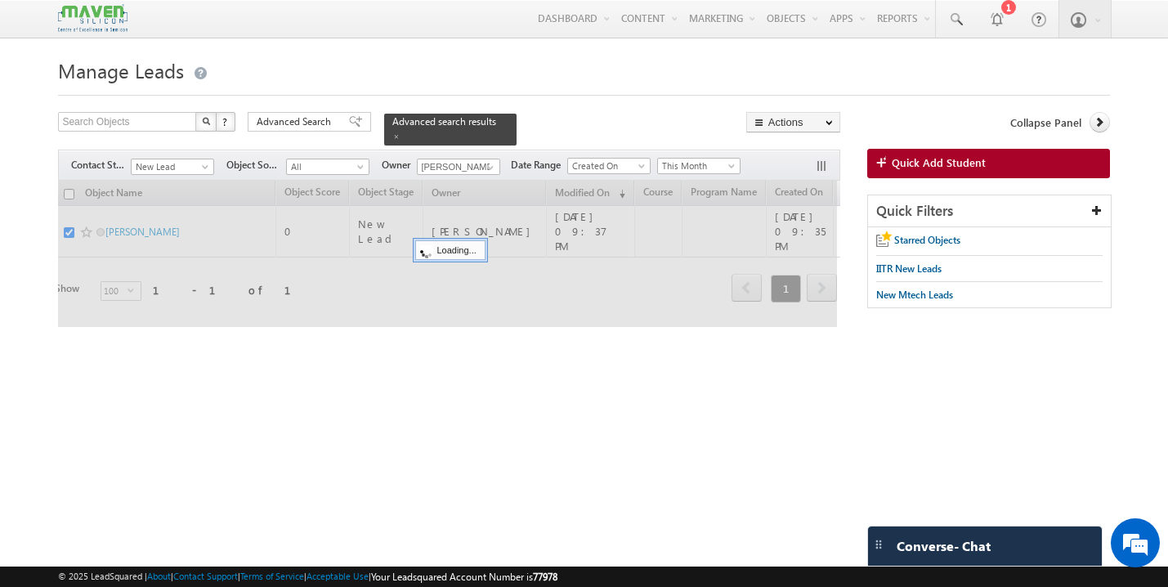
checkbox input "false"
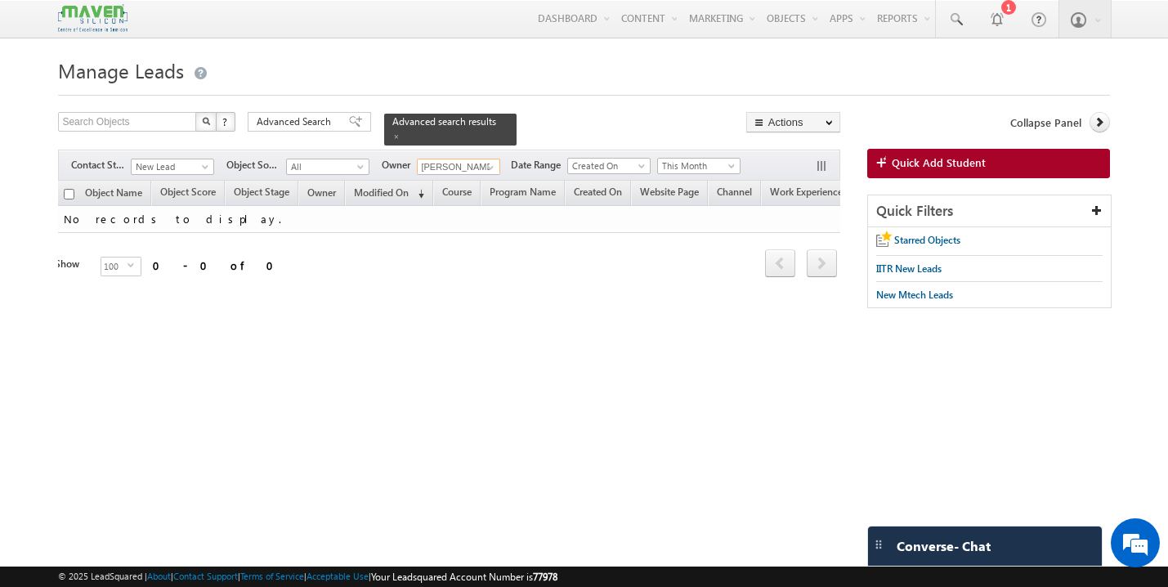
click at [454, 159] on input "[PERSON_NAME]" at bounding box center [458, 167] width 83 height 16
click at [491, 162] on span at bounding box center [490, 167] width 13 height 13
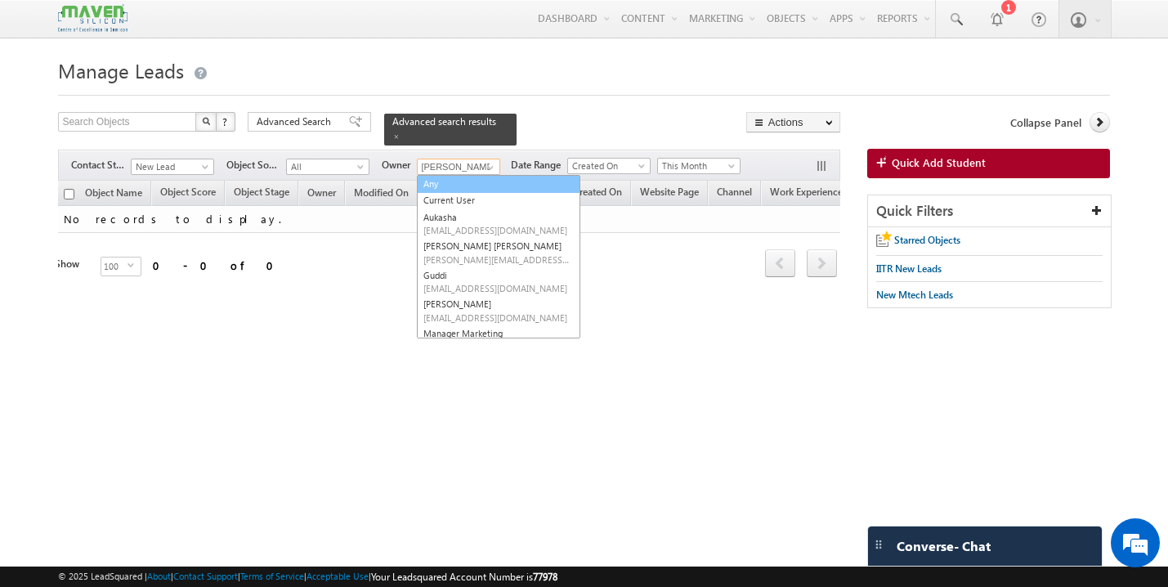
click at [468, 175] on link "Any" at bounding box center [499, 184] width 164 height 19
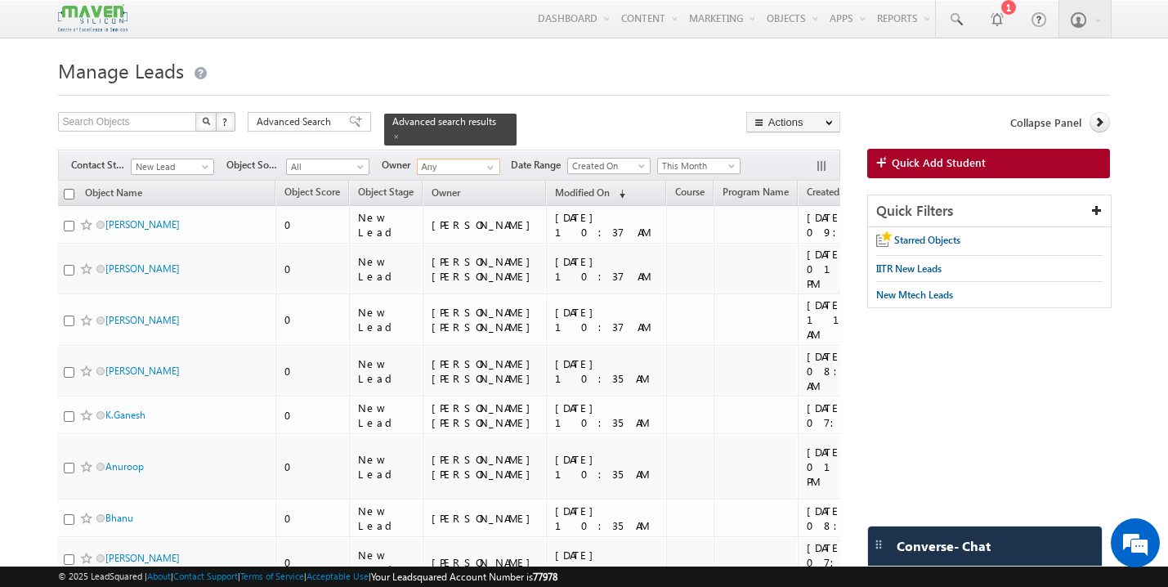
click at [454, 159] on input "Any" at bounding box center [458, 167] width 83 height 16
click at [449, 181] on link "Zaara [EMAIL_ADDRESS][DOMAIN_NAME]" at bounding box center [499, 190] width 164 height 31
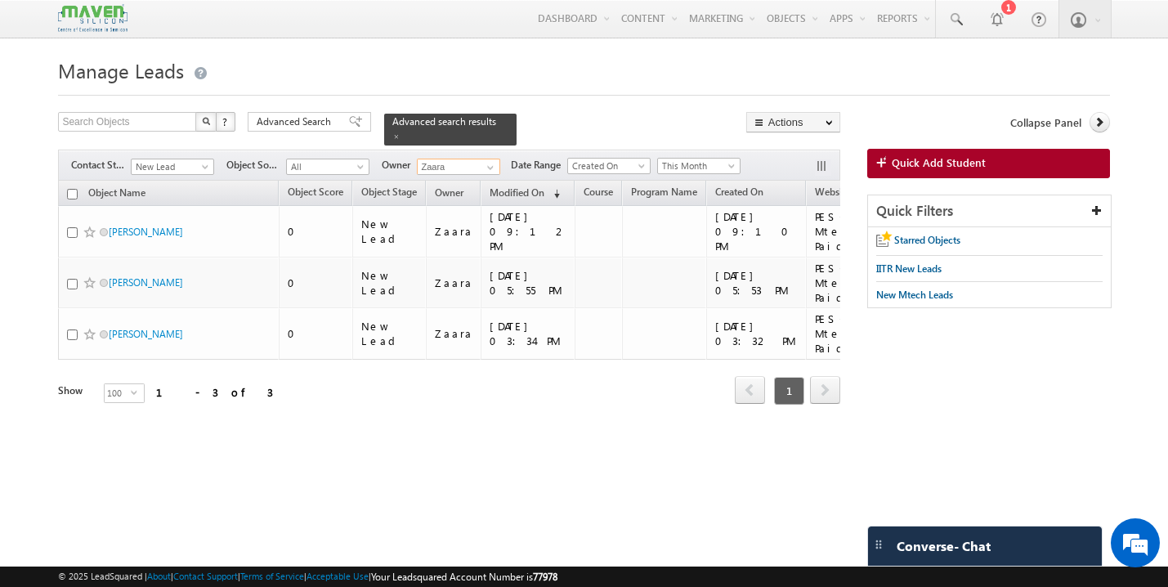
click at [450, 163] on input "Zaara" at bounding box center [458, 167] width 83 height 16
click at [491, 161] on span at bounding box center [490, 167] width 13 height 13
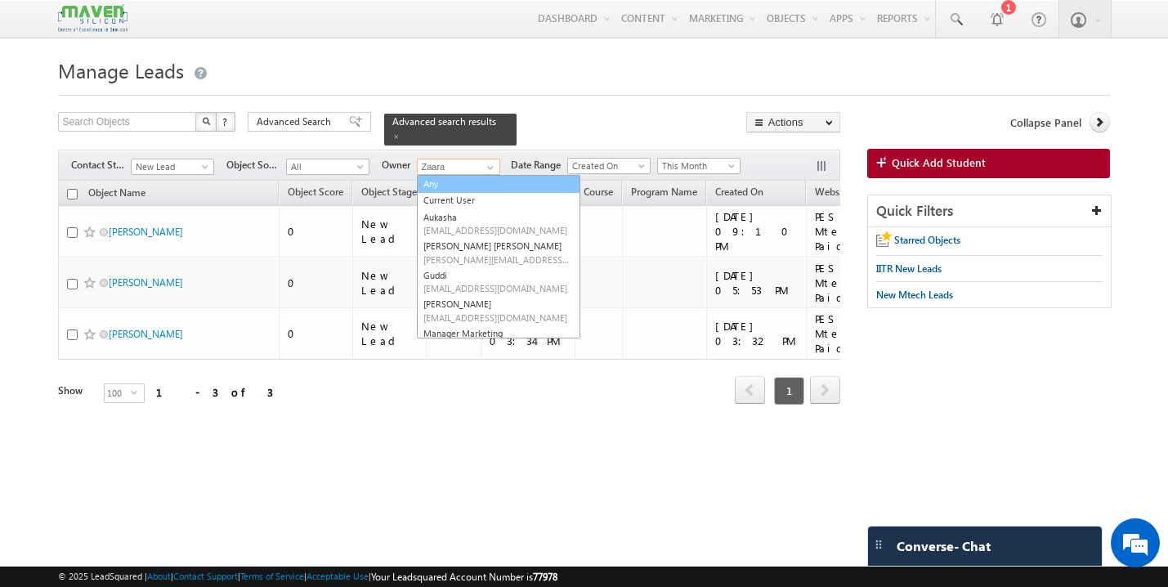
click at [462, 176] on link "Any" at bounding box center [499, 184] width 164 height 19
type input "Any"
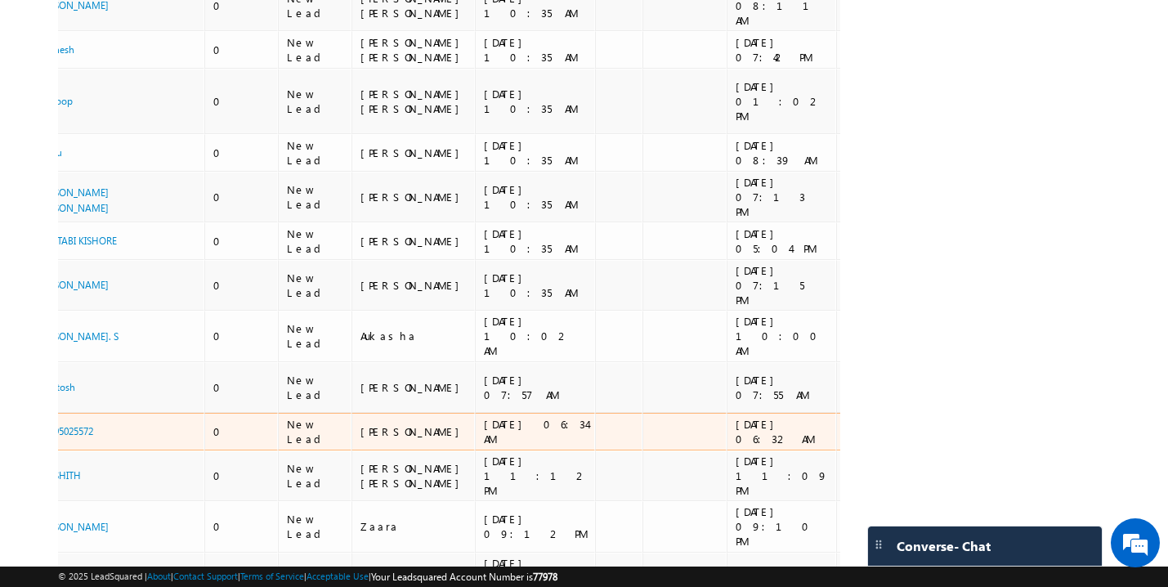
scroll to position [366, 0]
